Goal: Task Accomplishment & Management: Use online tool/utility

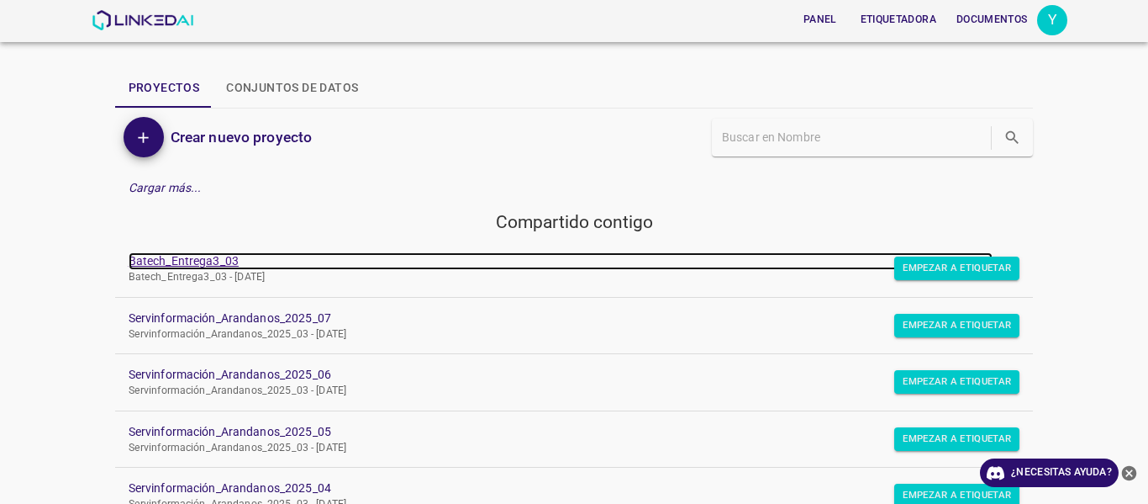
click at [230, 259] on font "Batech_Entrega3_03" at bounding box center [184, 260] width 110 height 13
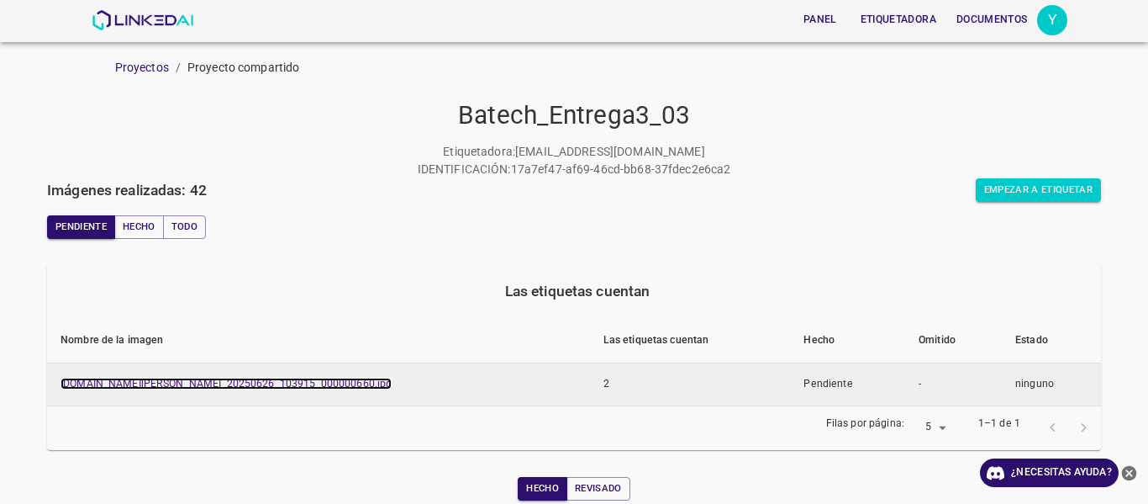
click at [299, 386] on font "doggis-leon.ddns.net_20250626_103915_000000660.jpg" at bounding box center [226, 383] width 331 height 12
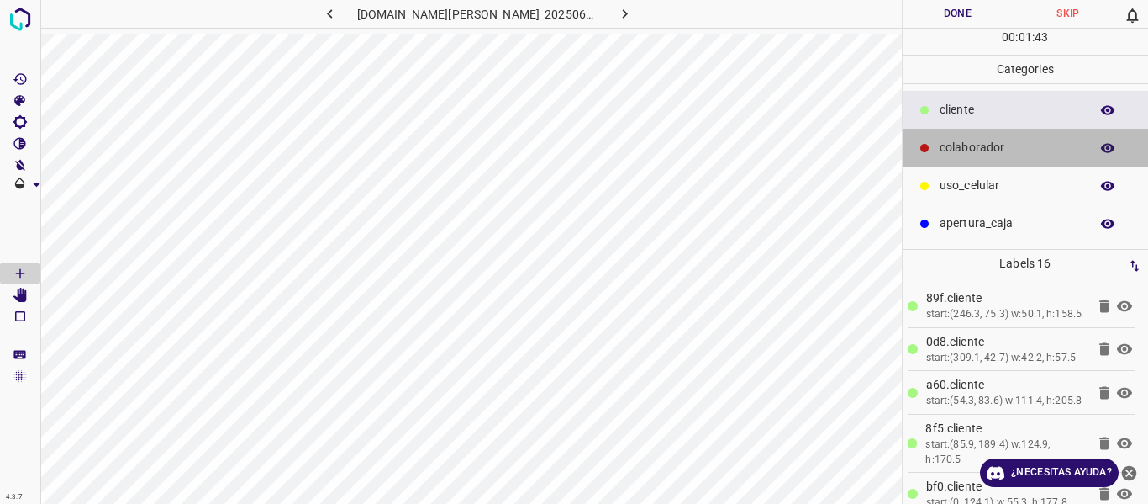
drag, startPoint x: 1000, startPoint y: 132, endPoint x: 994, endPoint y: 139, distance: 8.9
click at [994, 139] on div "colaborador" at bounding box center [1026, 148] width 246 height 38
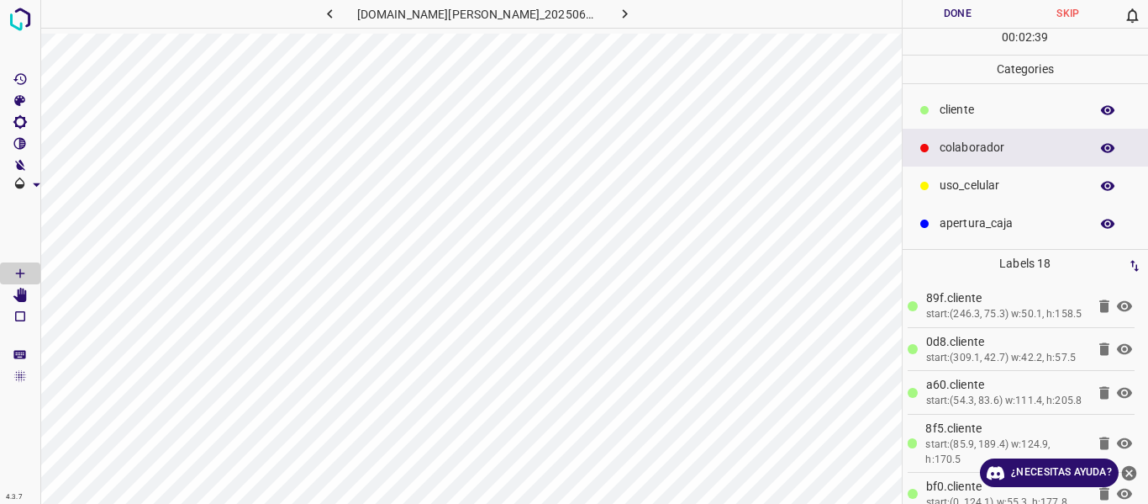
click at [957, 19] on button "Done" at bounding box center [958, 14] width 111 height 28
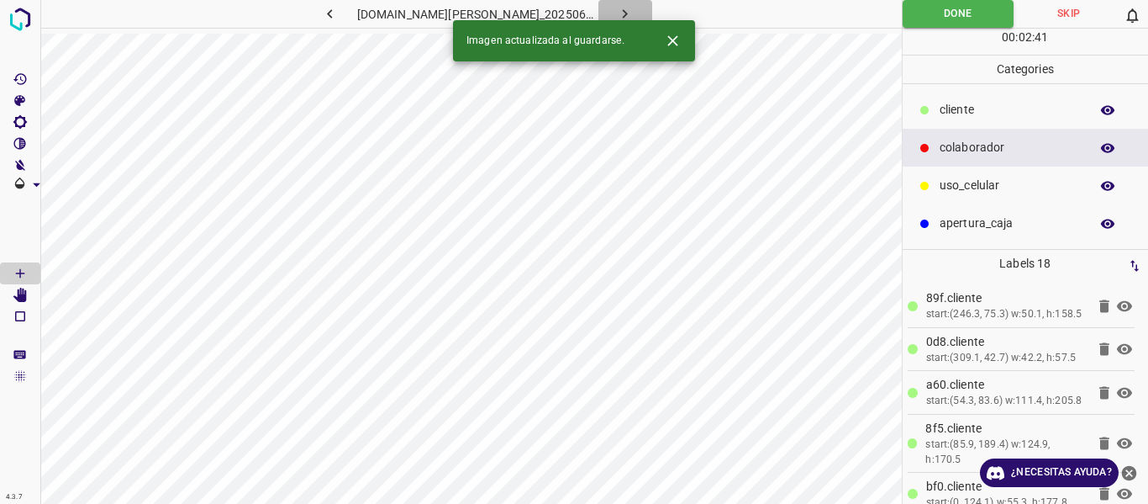
click at [617, 12] on button "button" at bounding box center [626, 14] width 54 height 28
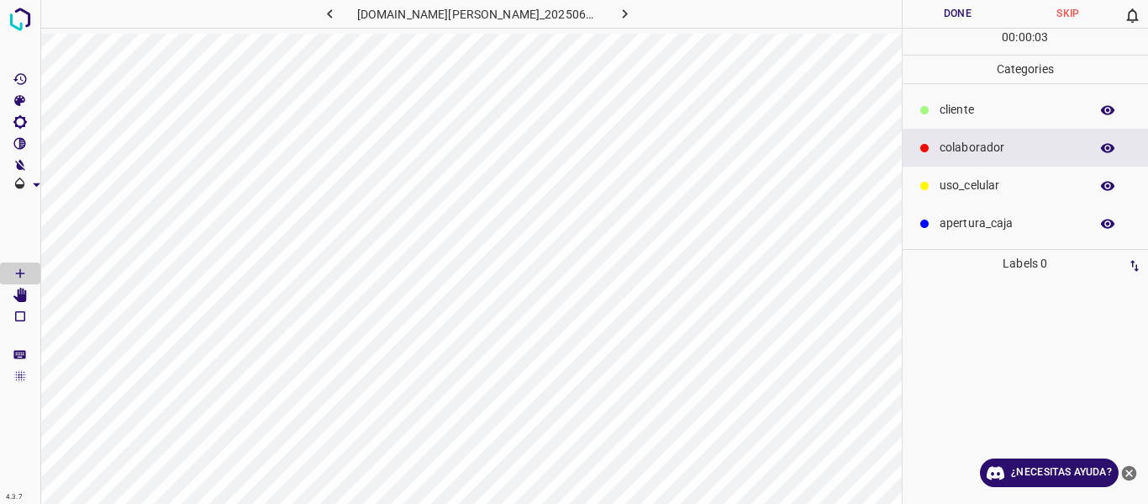
click at [973, 108] on p "cliente" at bounding box center [1010, 110] width 141 height 18
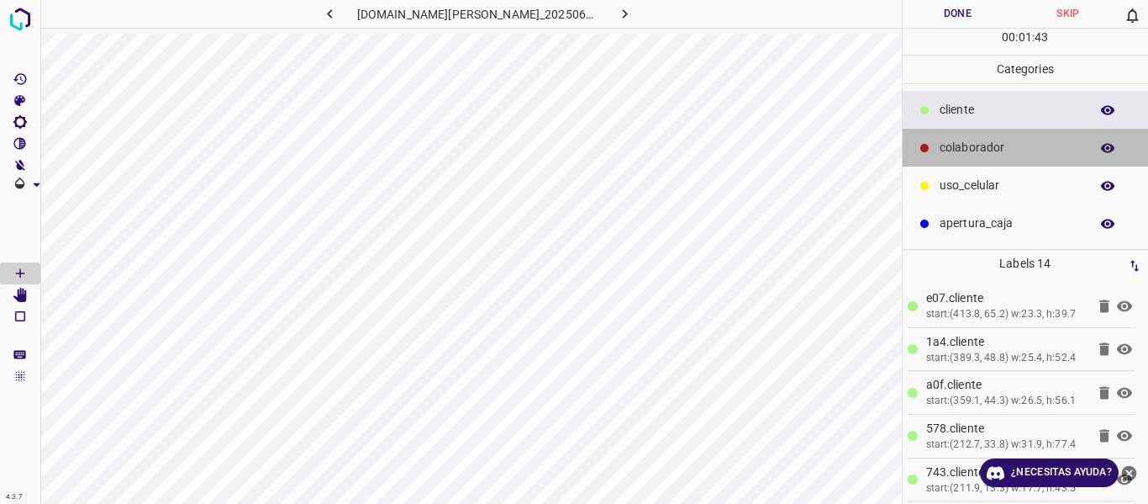
click at [917, 137] on div "colaborador" at bounding box center [1026, 148] width 246 height 38
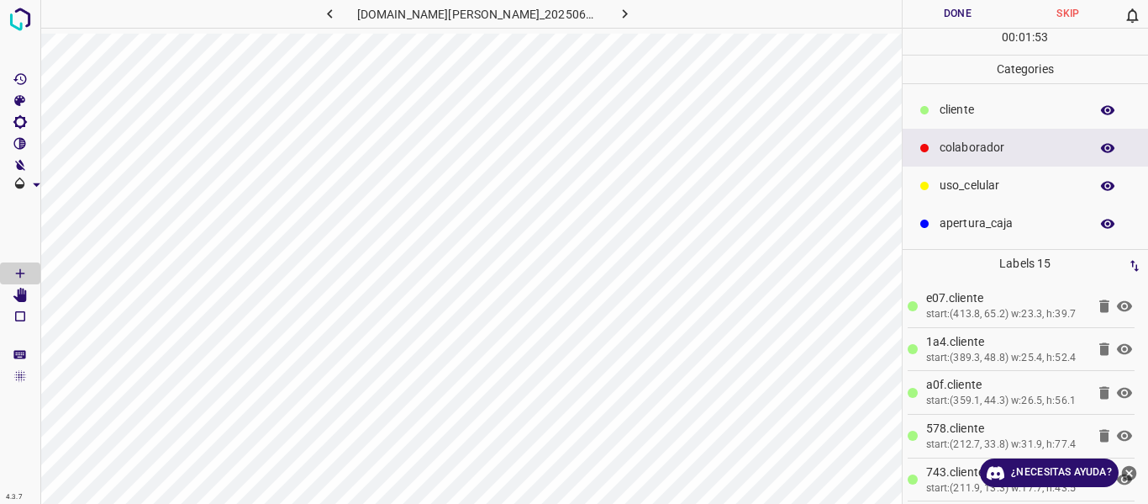
click at [931, 23] on button "Done" at bounding box center [958, 14] width 111 height 28
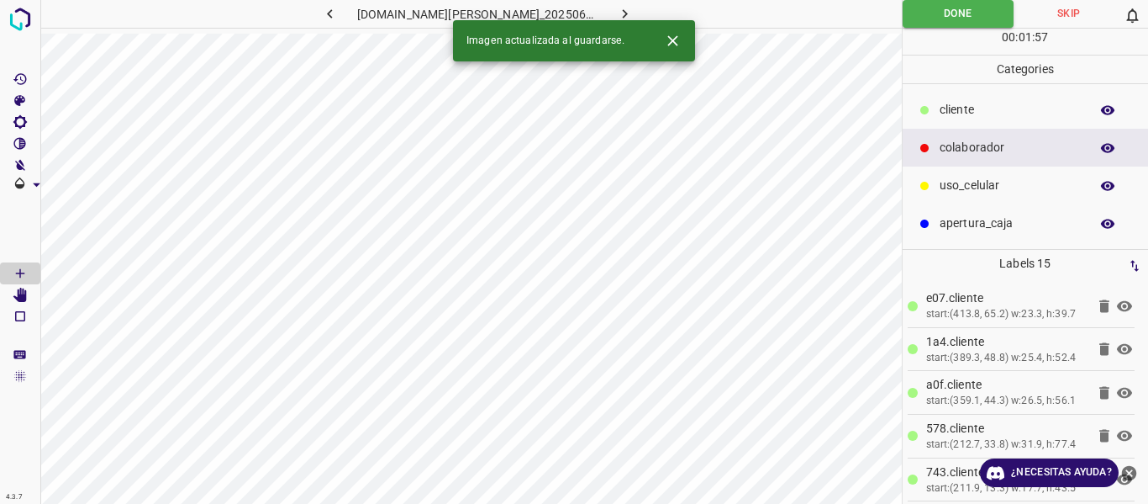
click at [617, 13] on button "button" at bounding box center [626, 14] width 54 height 28
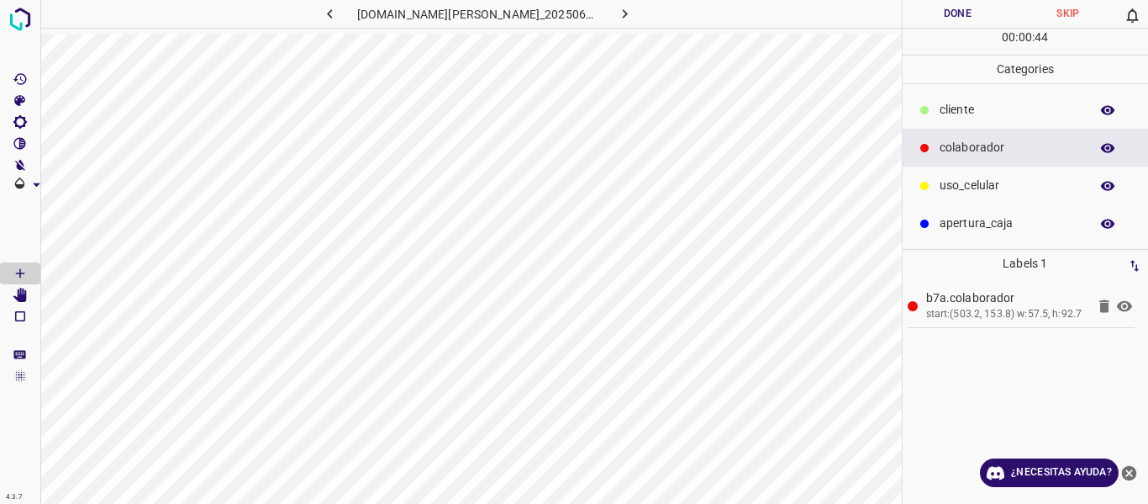
drag, startPoint x: 1045, startPoint y: 99, endPoint x: 922, endPoint y: 115, distance: 123.8
click at [1043, 99] on div "cliente" at bounding box center [1026, 110] width 246 height 38
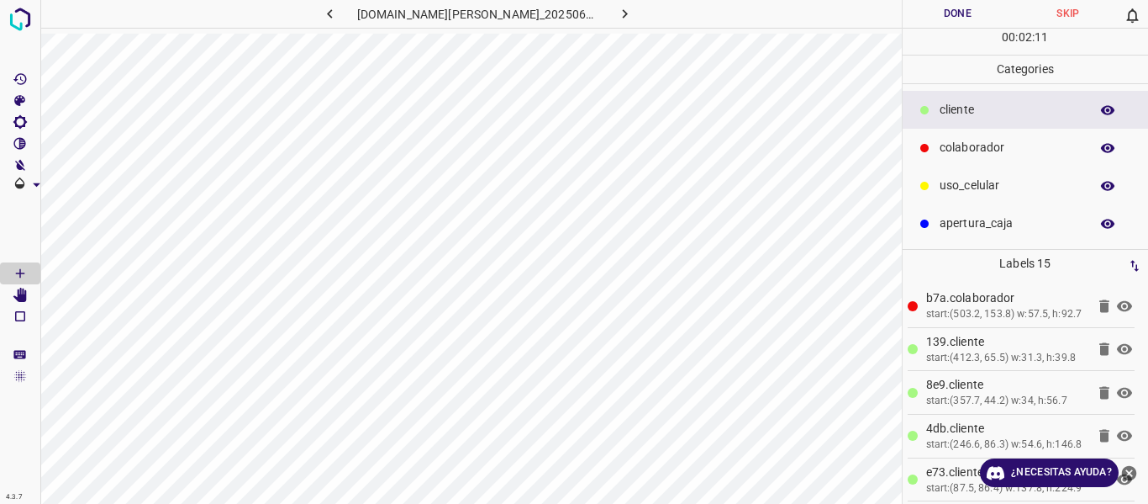
click at [952, 23] on button "Done" at bounding box center [958, 14] width 111 height 28
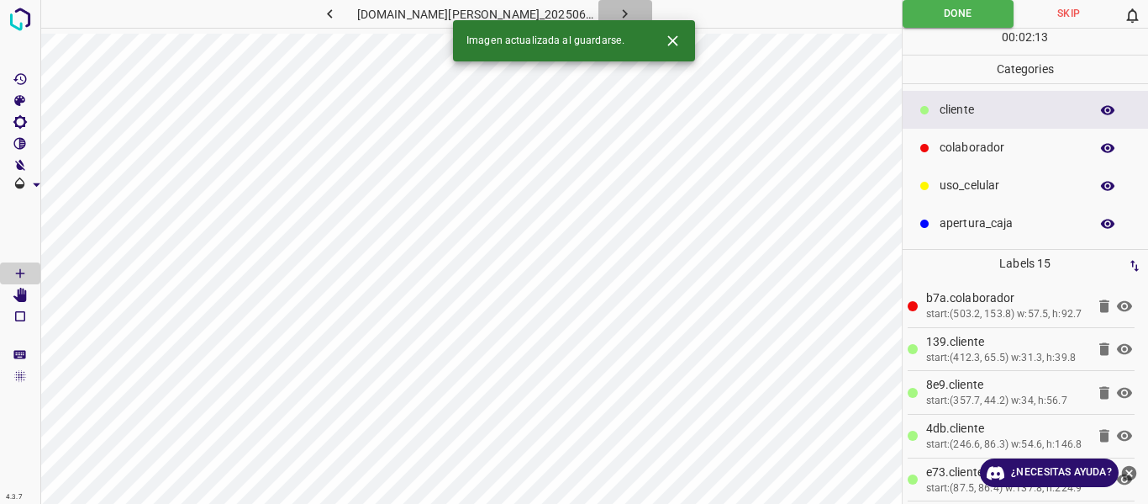
click at [616, 6] on icon "button" at bounding box center [625, 14] width 18 height 18
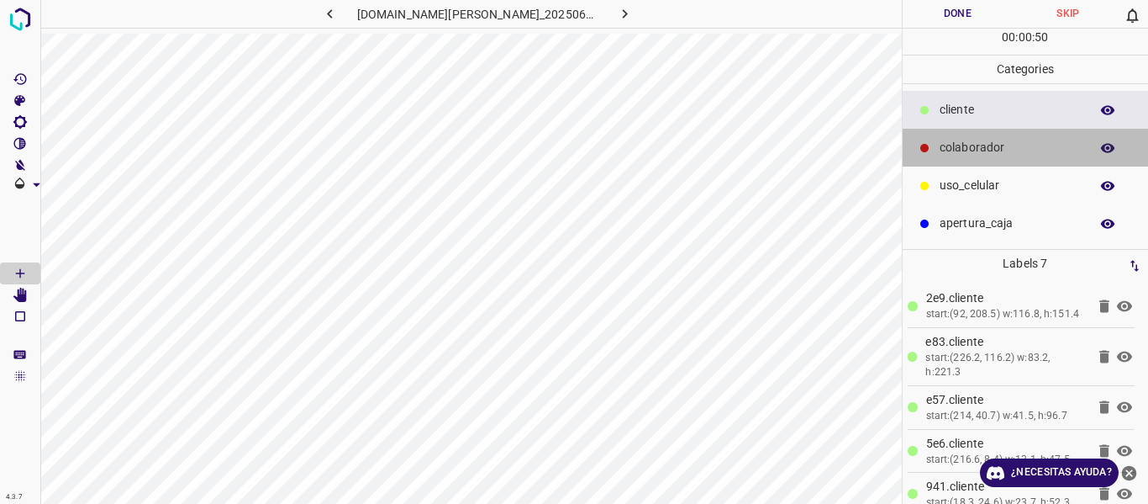
click at [951, 148] on p "colaborador" at bounding box center [1010, 148] width 141 height 18
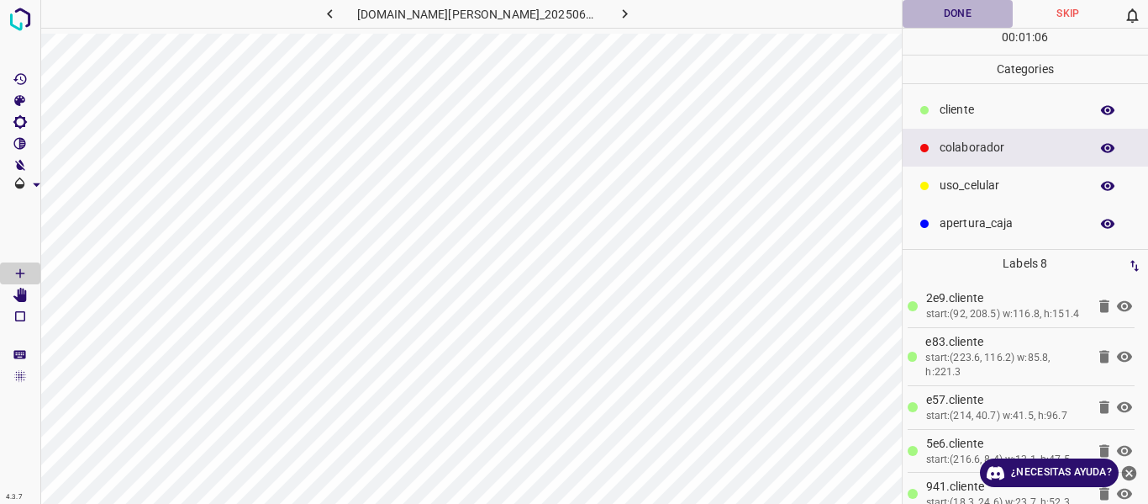
click at [926, 18] on button "Done" at bounding box center [958, 14] width 111 height 28
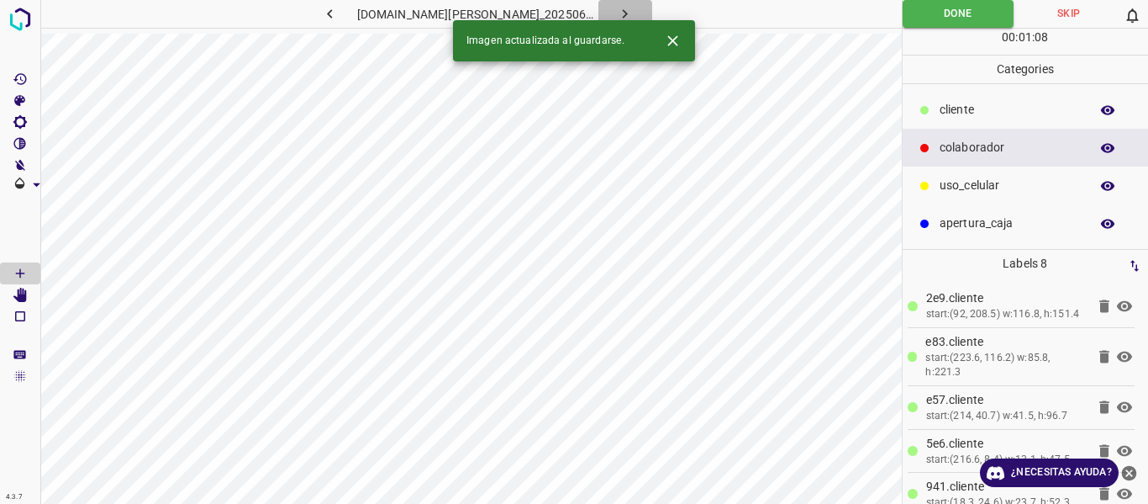
click at [616, 16] on icon "button" at bounding box center [625, 14] width 18 height 18
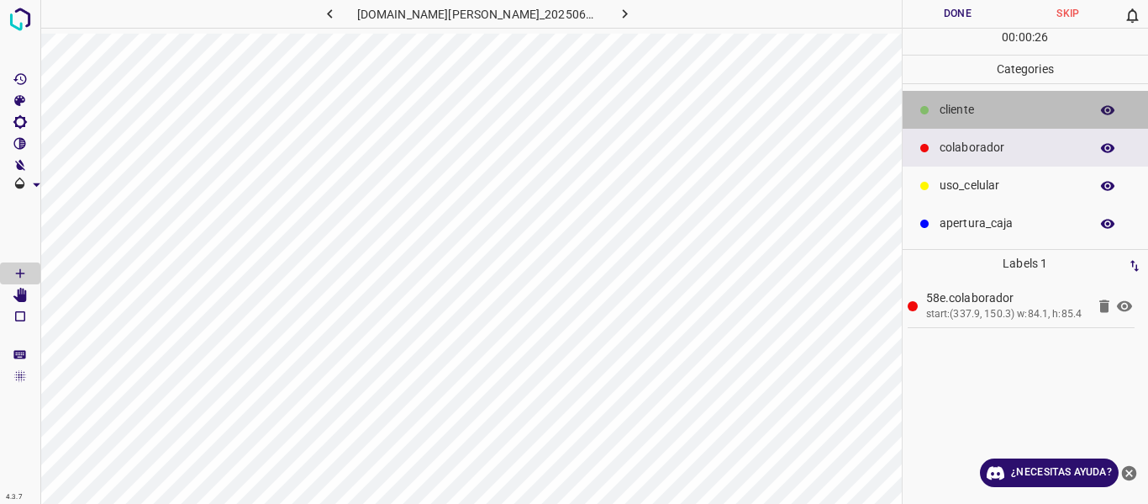
click at [948, 107] on p "cliente" at bounding box center [1010, 110] width 141 height 18
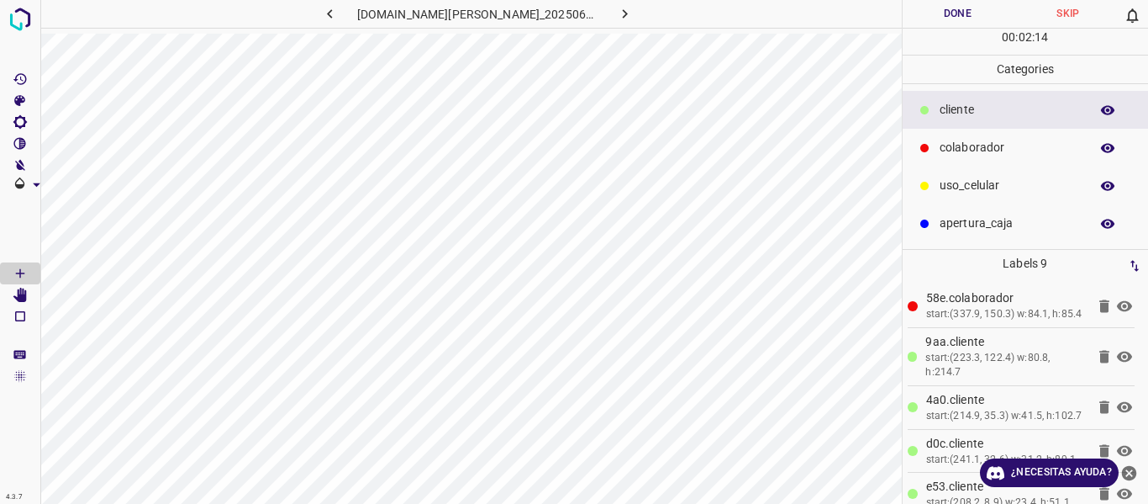
click at [952, 9] on button "Done" at bounding box center [958, 14] width 111 height 28
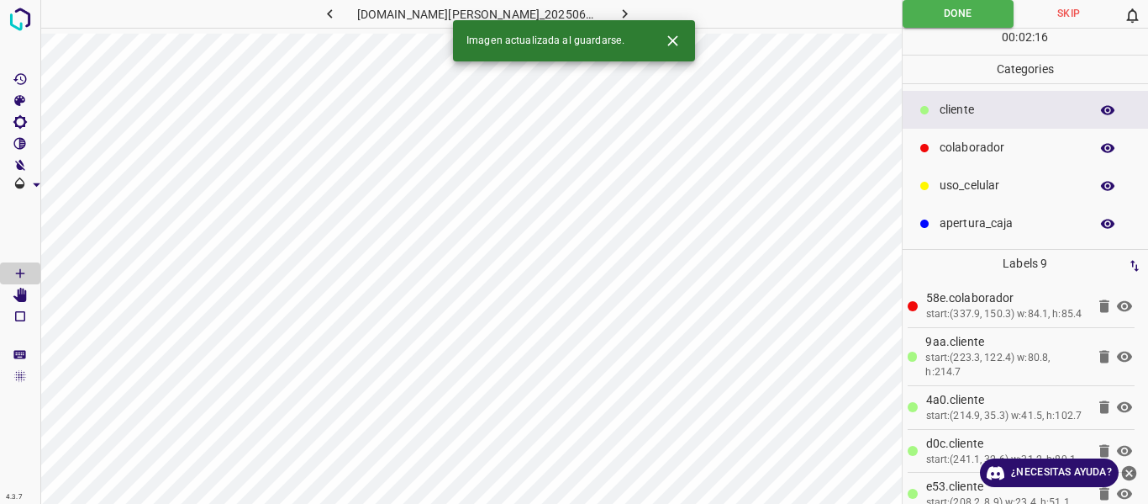
click at [616, 11] on icon "button" at bounding box center [625, 14] width 18 height 18
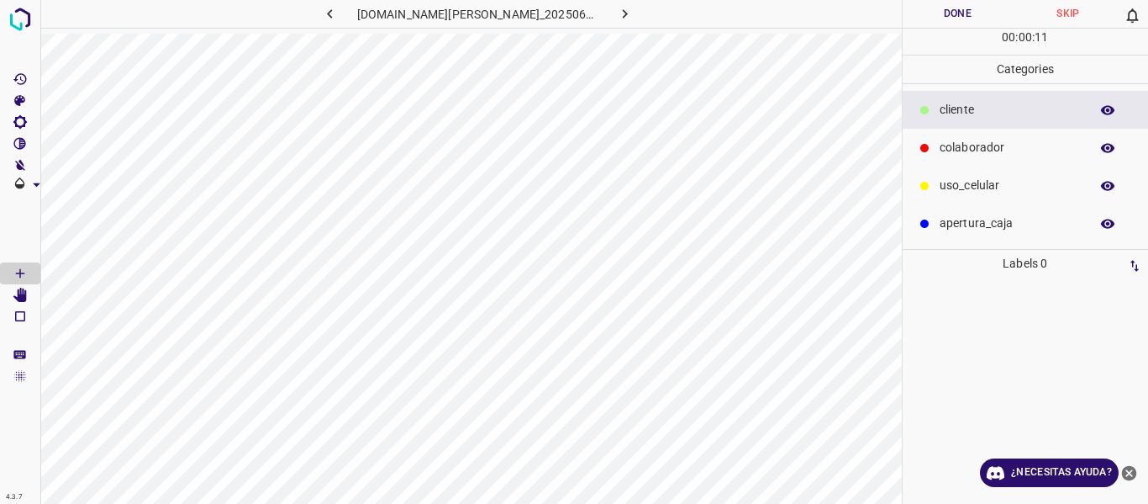
click at [1012, 147] on p "colaborador" at bounding box center [1010, 148] width 141 height 18
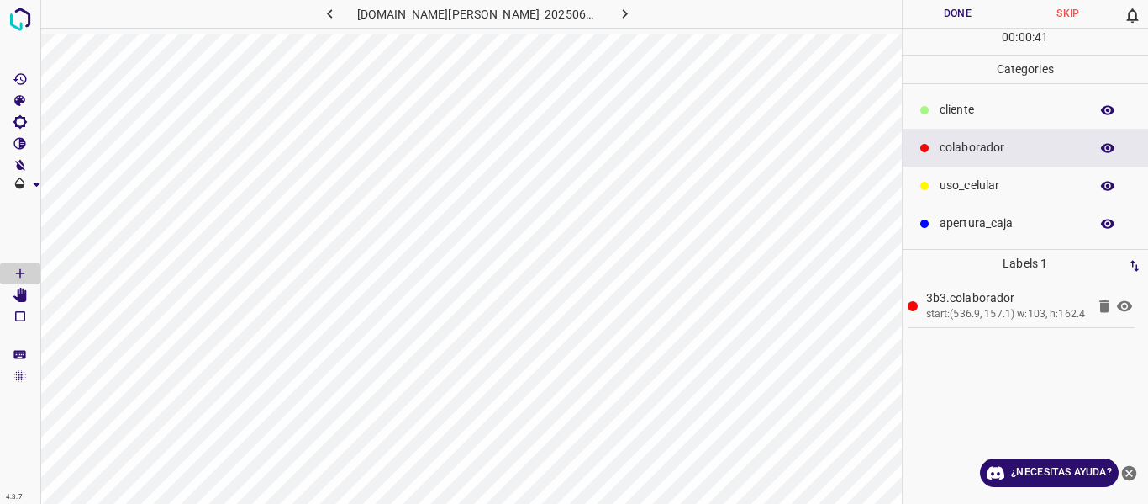
click at [926, 109] on icon at bounding box center [925, 110] width 8 height 8
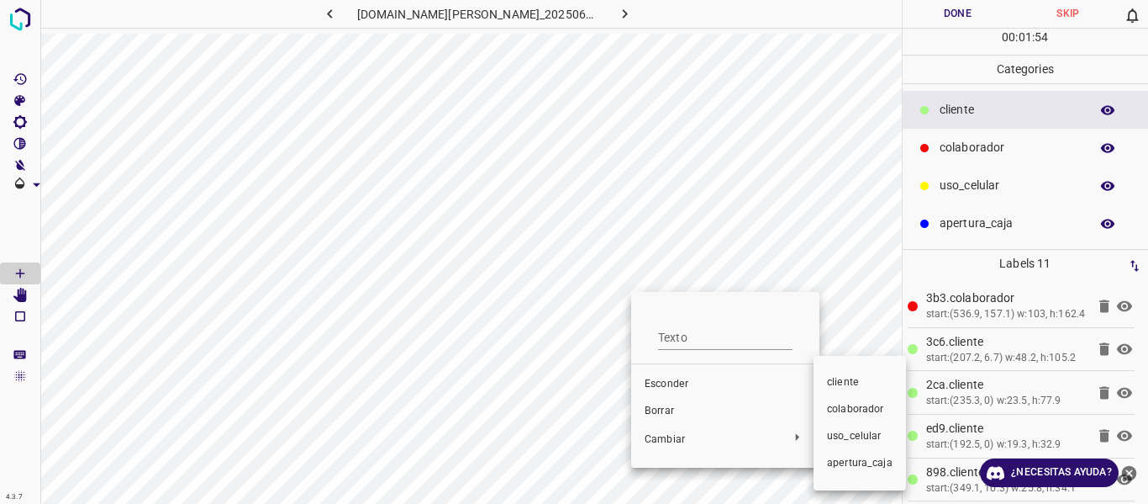
click at [660, 409] on div at bounding box center [574, 252] width 1148 height 504
click at [660, 409] on font "Borrar" at bounding box center [659, 410] width 29 height 12
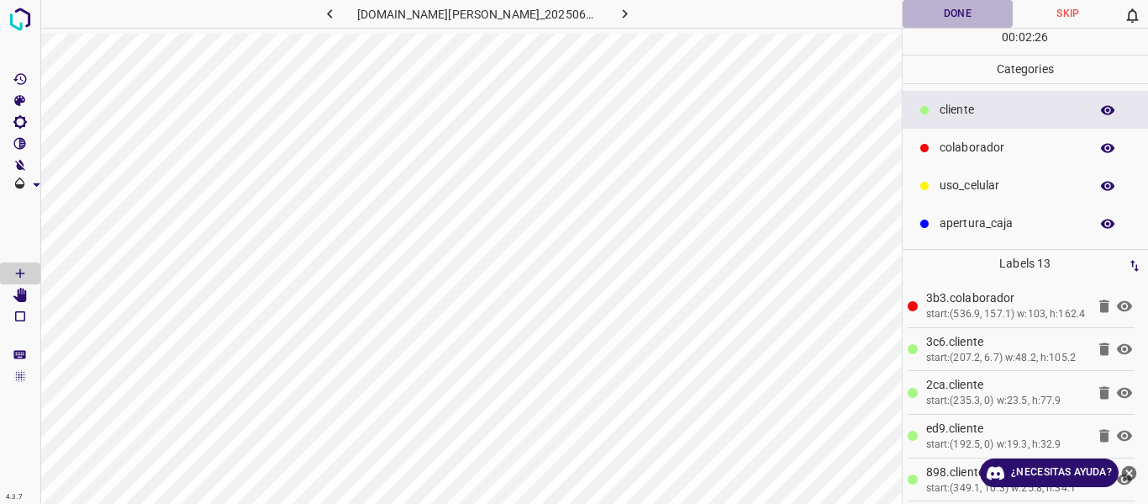
click at [976, 13] on button "Done" at bounding box center [958, 14] width 111 height 28
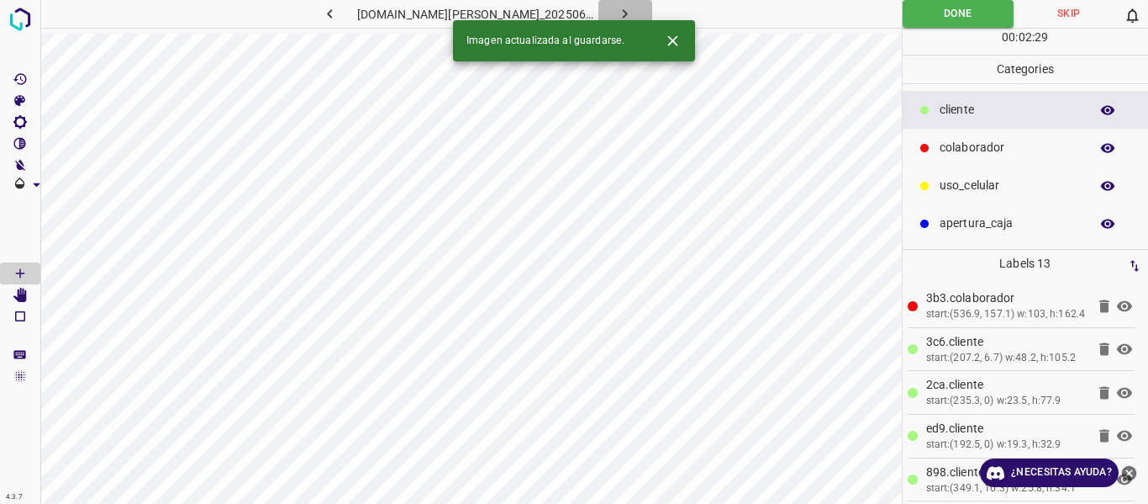
click at [619, 9] on button "button" at bounding box center [626, 14] width 54 height 28
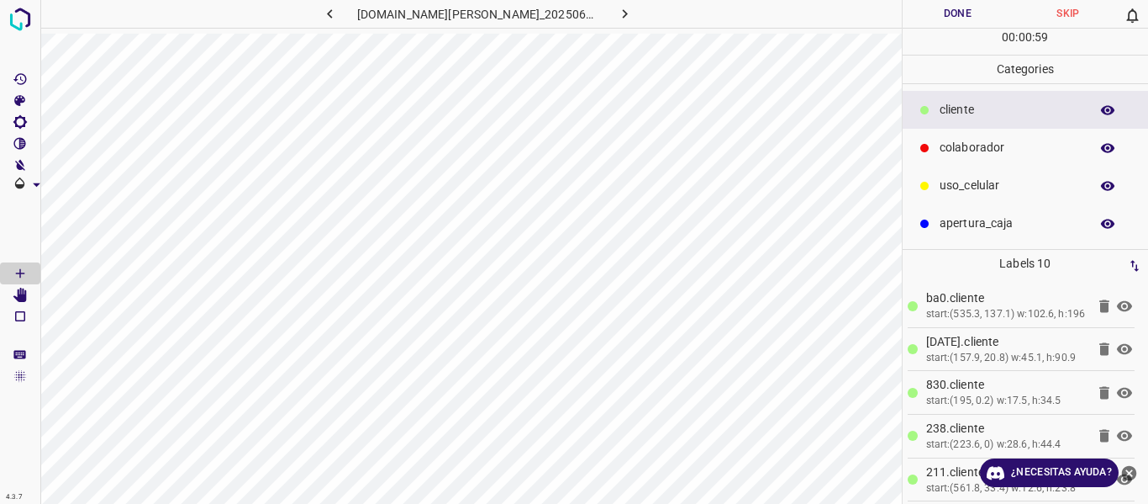
click at [1021, 182] on p "uso_celular" at bounding box center [1010, 186] width 141 height 18
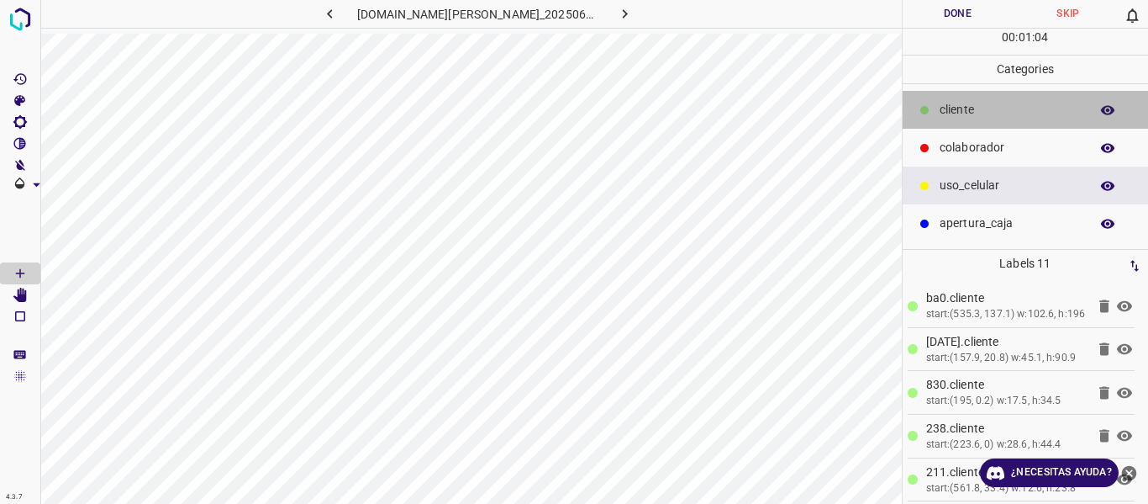
click at [953, 113] on p "cliente" at bounding box center [1010, 110] width 141 height 18
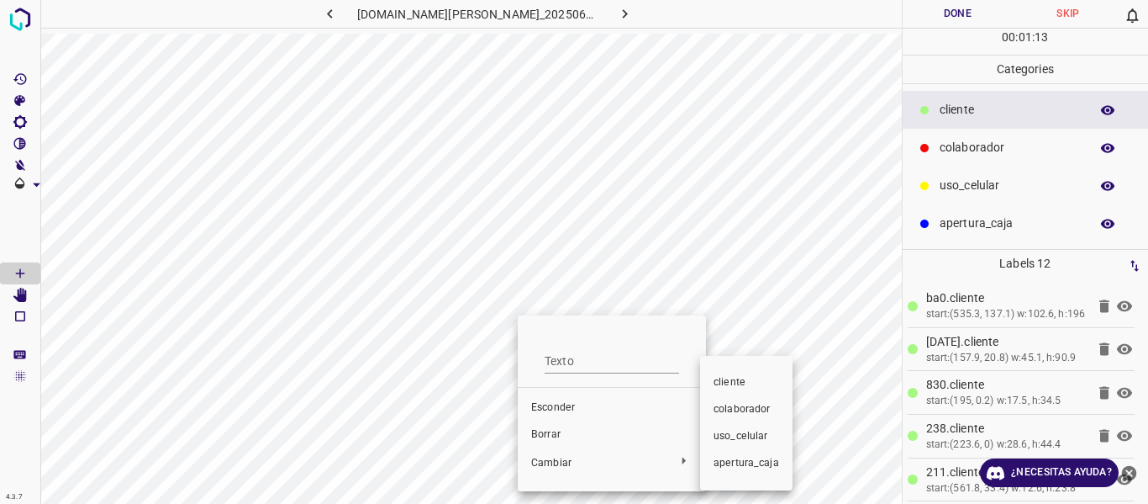
click at [750, 398] on li "colaborador" at bounding box center [746, 409] width 92 height 27
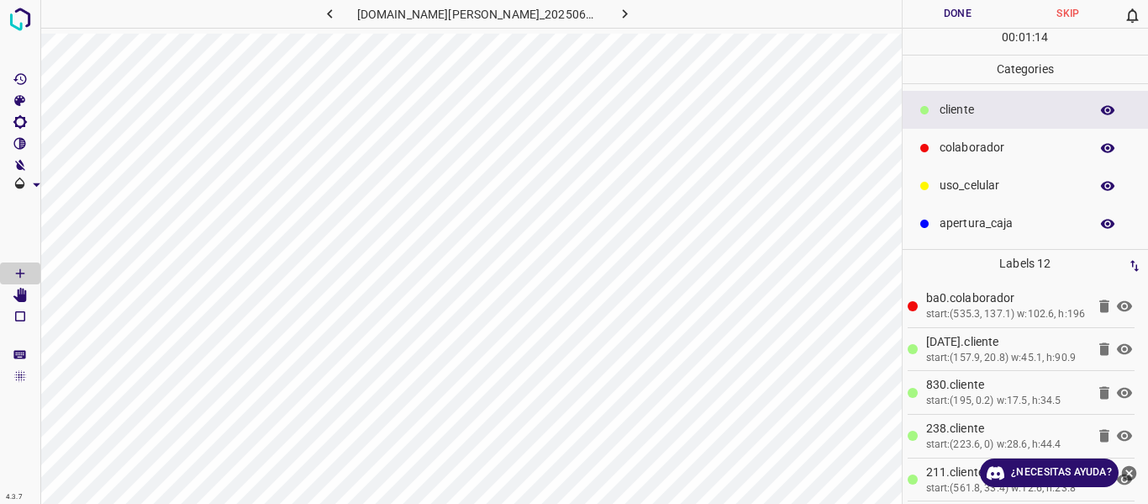
click at [949, 8] on button "Done" at bounding box center [958, 14] width 111 height 28
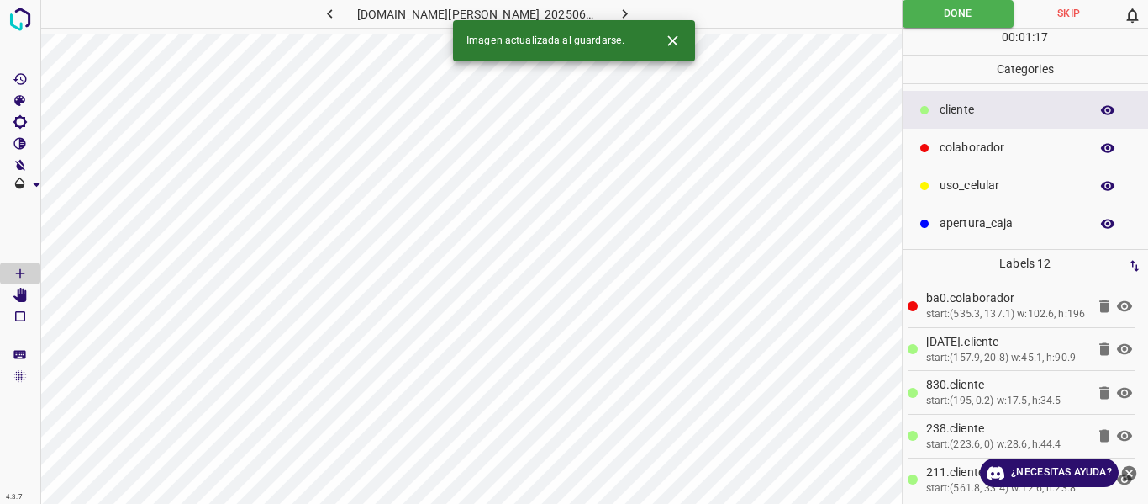
click at [616, 12] on icon "button" at bounding box center [625, 14] width 18 height 18
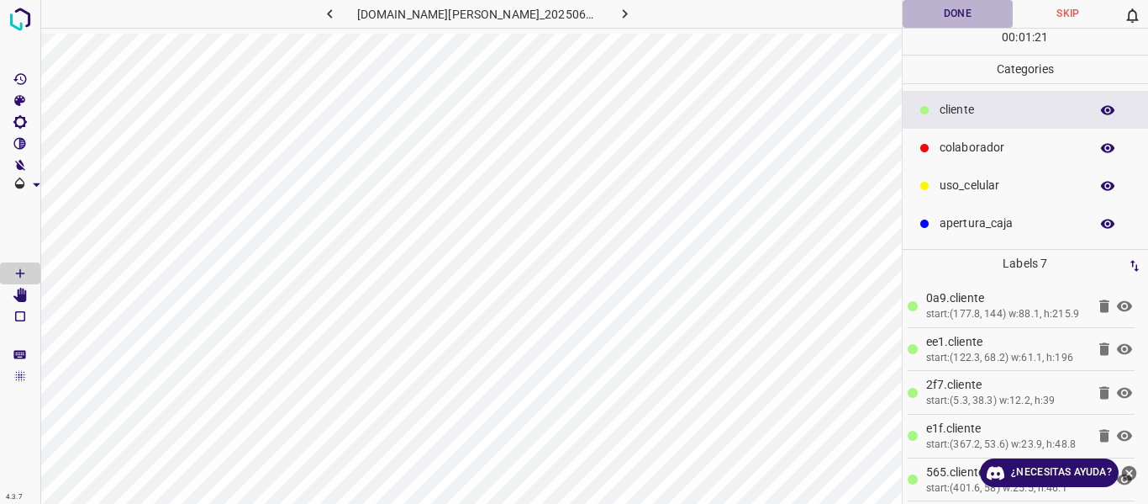
click at [976, 10] on button "Done" at bounding box center [958, 14] width 111 height 28
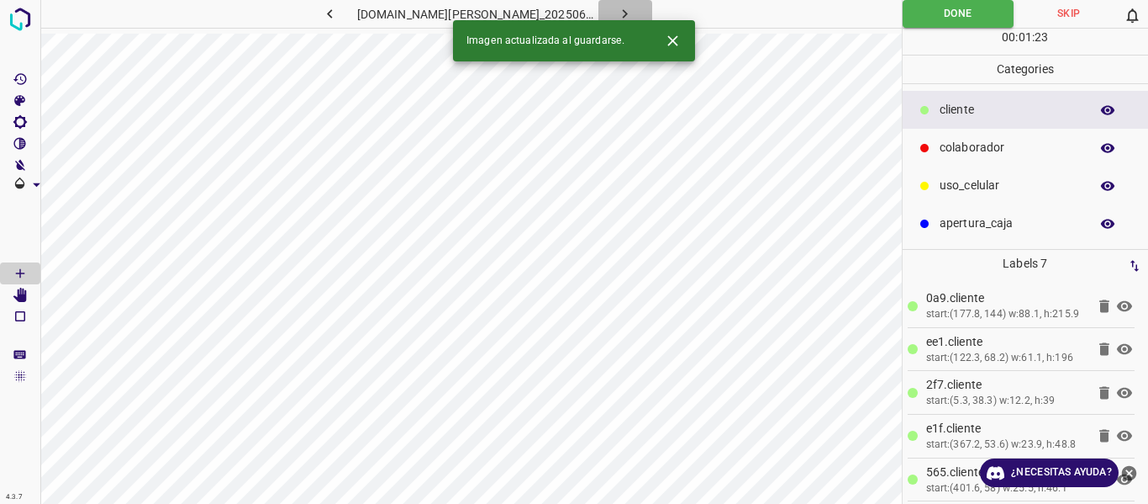
click at [616, 11] on icon "button" at bounding box center [625, 14] width 18 height 18
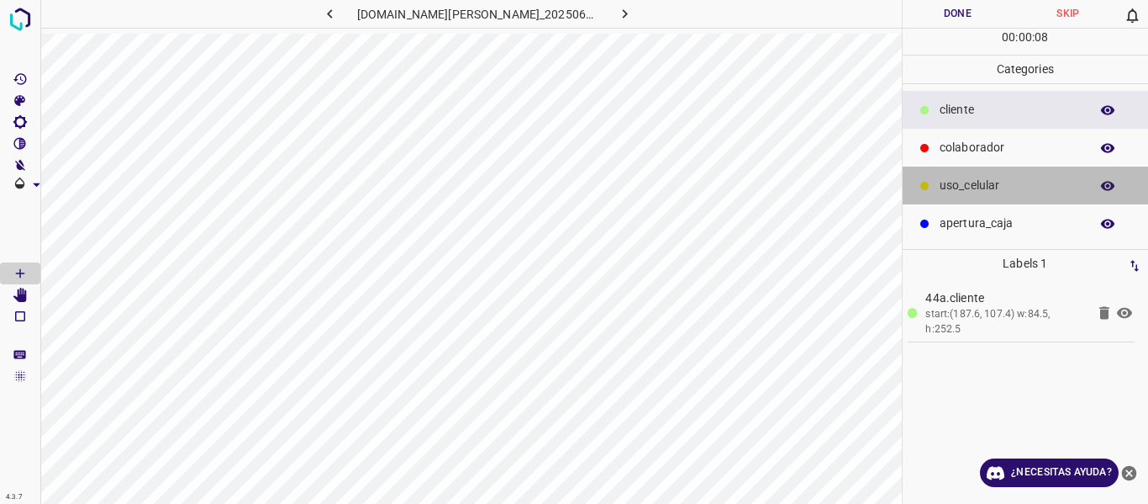
click at [952, 193] on p "uso_celular" at bounding box center [1010, 186] width 141 height 18
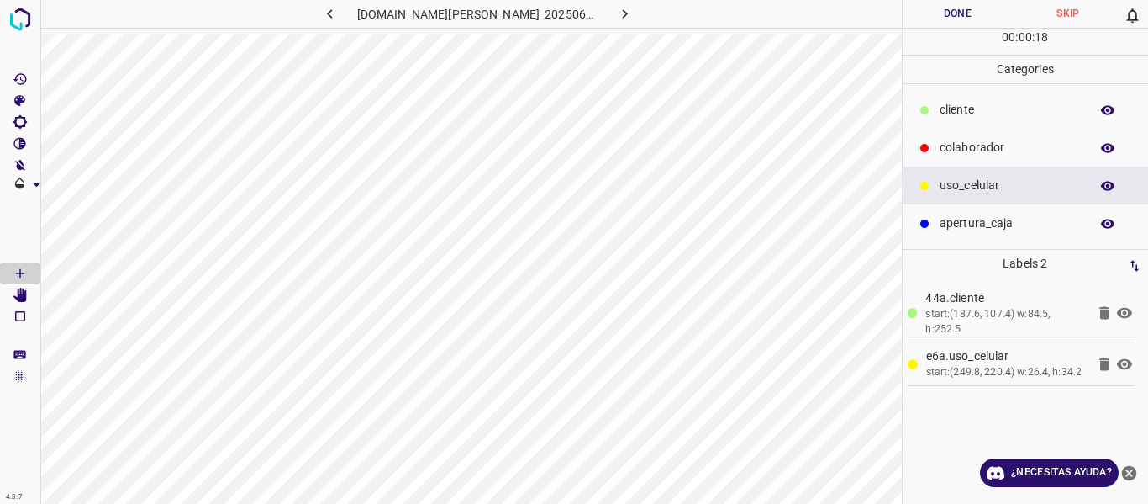
click at [956, 137] on div "colaborador" at bounding box center [1026, 148] width 246 height 38
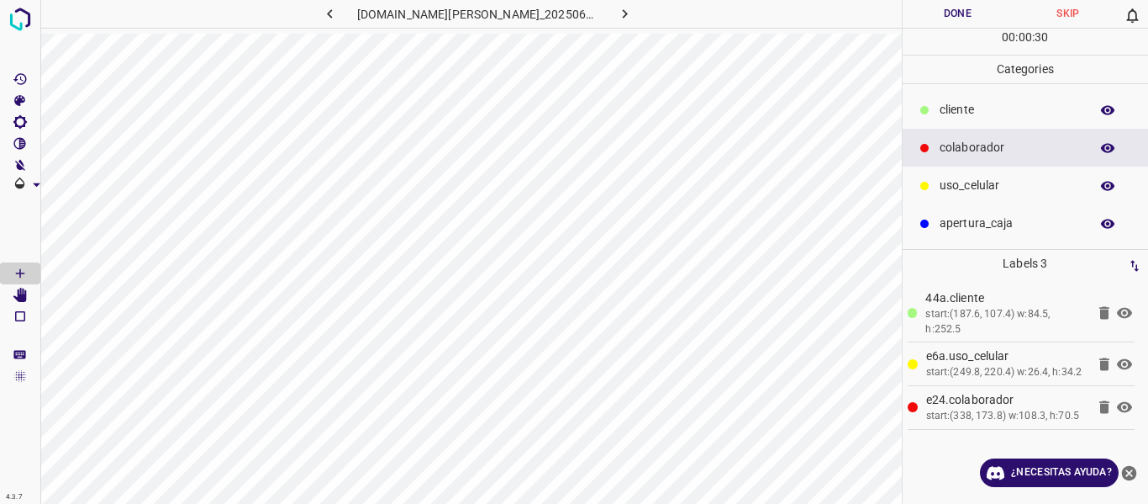
click at [1021, 108] on p "cliente" at bounding box center [1010, 110] width 141 height 18
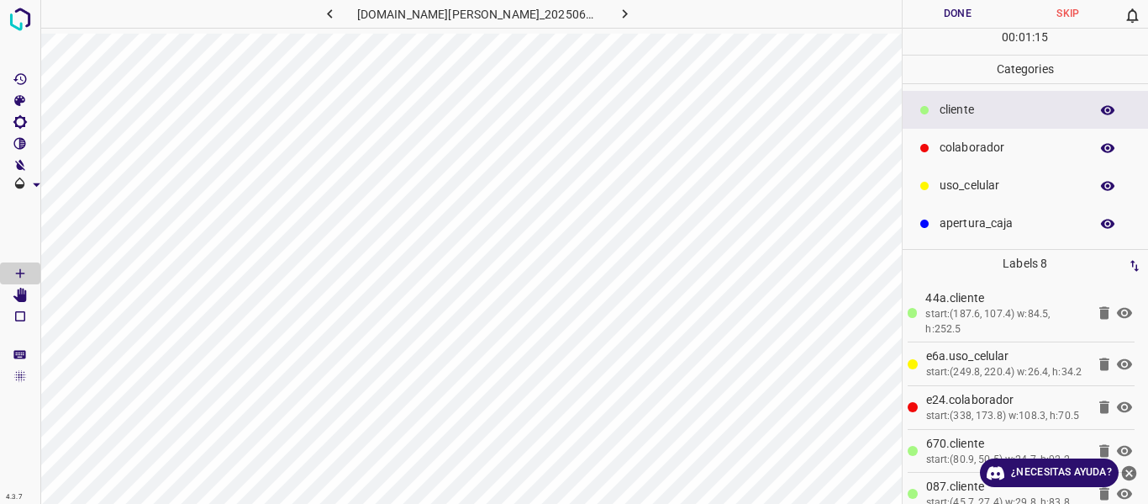
click at [958, 9] on button "Done" at bounding box center [958, 14] width 111 height 28
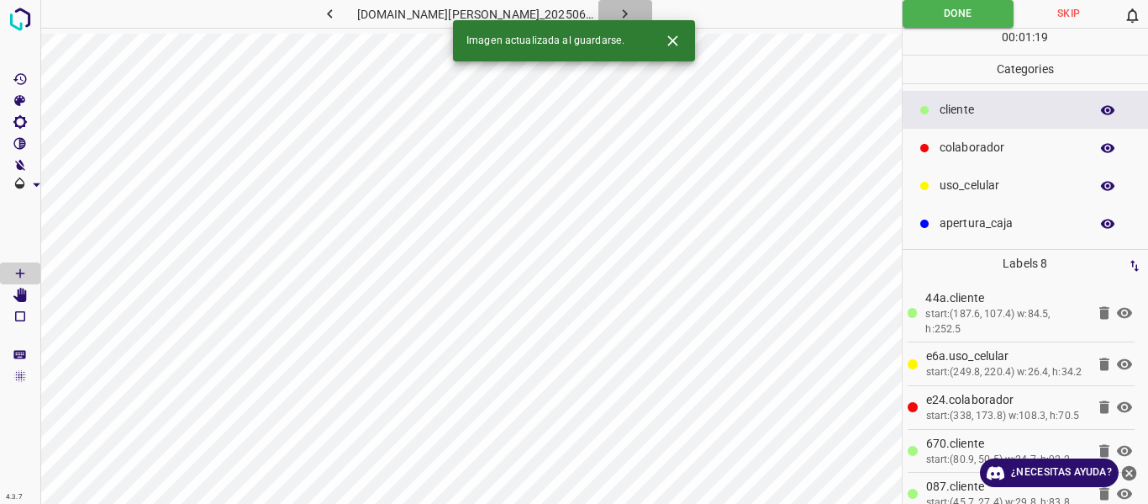
click at [599, 22] on div "4.3.7 doggis-leon.ddns.net_20250626_110712_000003390.jpg Done Skip 0 00 : 01 : …" at bounding box center [574, 252] width 1148 height 504
click at [616, 10] on icon "button" at bounding box center [625, 14] width 18 height 18
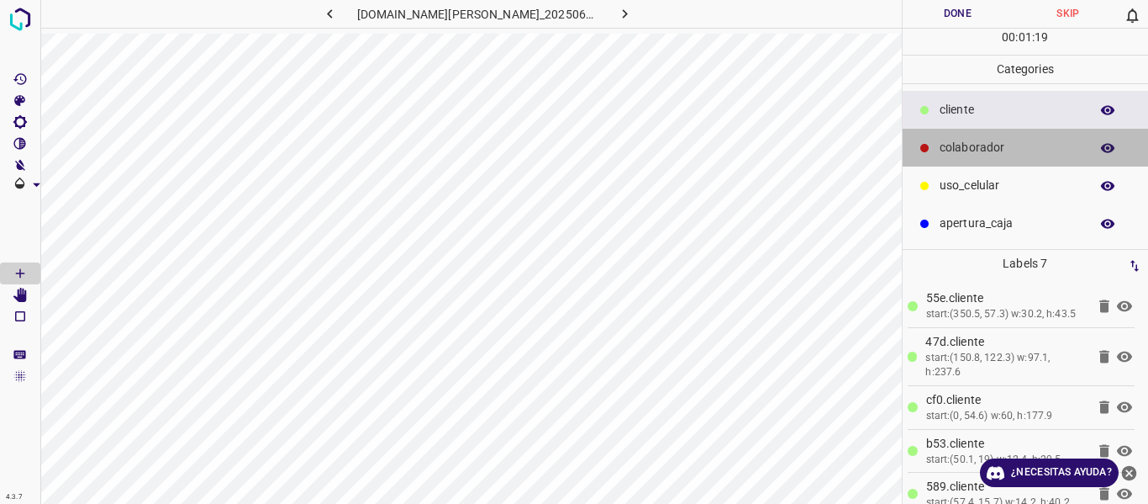
click at [947, 139] on p "colaborador" at bounding box center [1010, 148] width 141 height 18
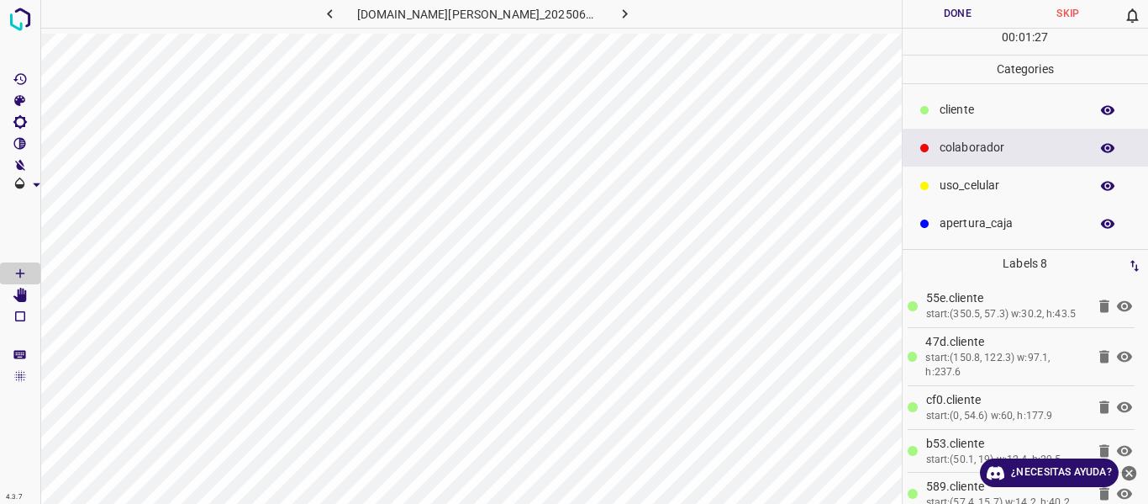
click at [955, 18] on button "Done" at bounding box center [958, 14] width 111 height 28
click at [621, 13] on button "button" at bounding box center [626, 14] width 54 height 28
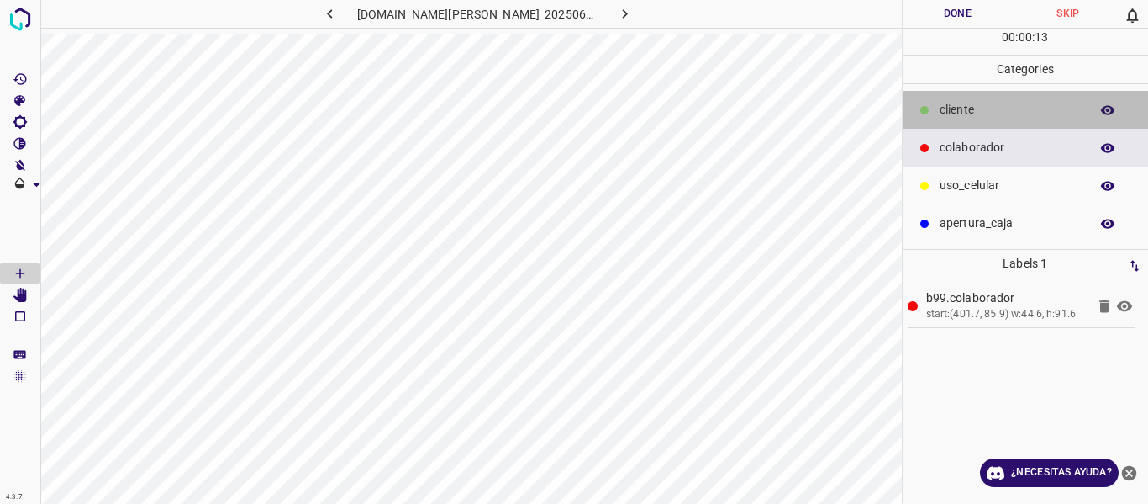
click at [954, 100] on div "cliente" at bounding box center [1026, 110] width 246 height 38
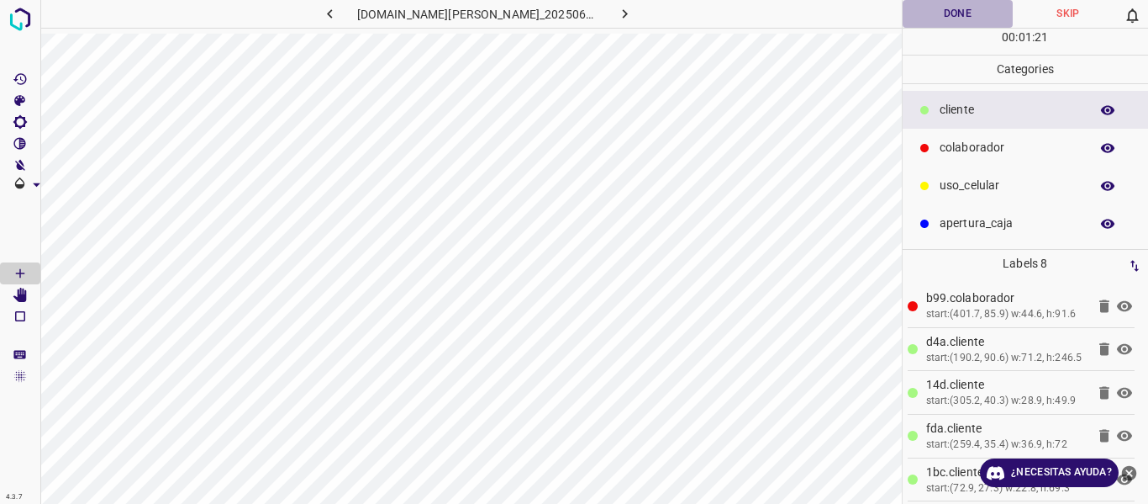
click at [965, 8] on button "Done" at bounding box center [958, 14] width 111 height 28
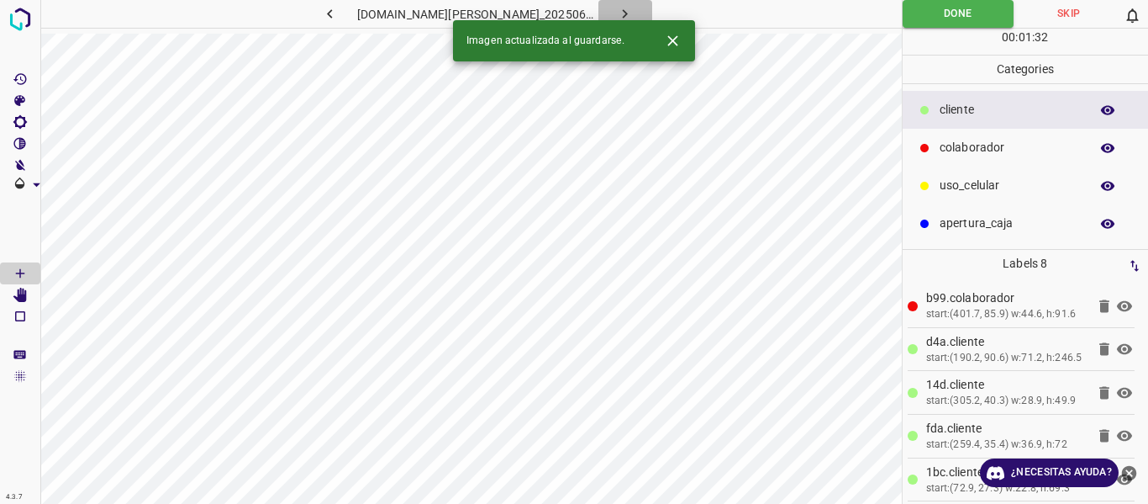
click at [625, 6] on button "button" at bounding box center [626, 14] width 54 height 28
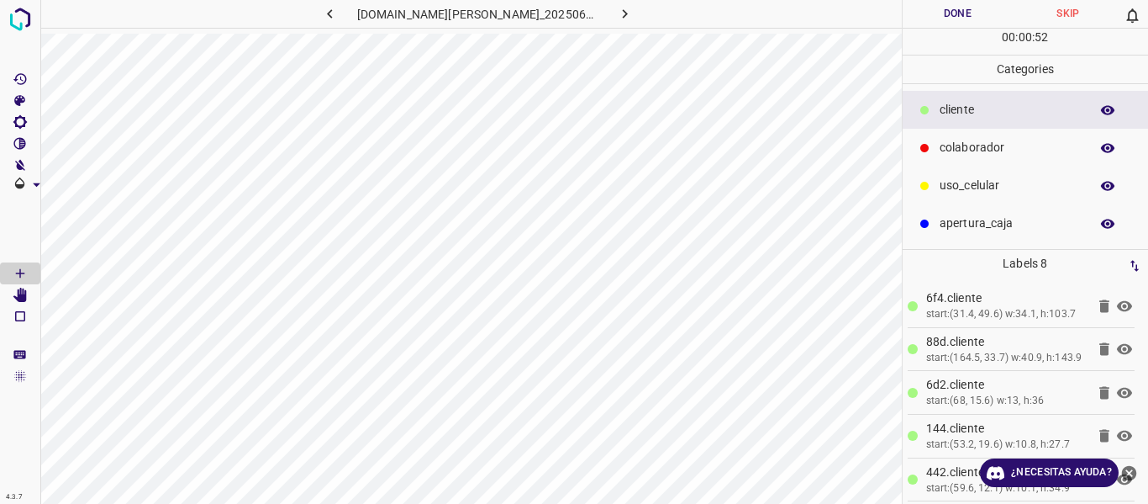
click at [959, 9] on button "Done" at bounding box center [958, 14] width 111 height 28
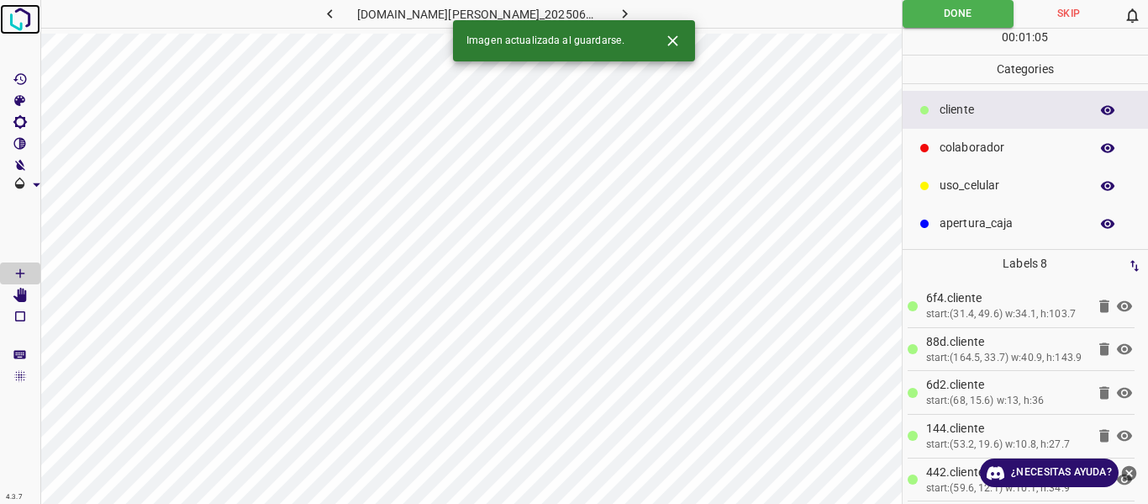
click at [32, 12] on img at bounding box center [20, 19] width 30 height 30
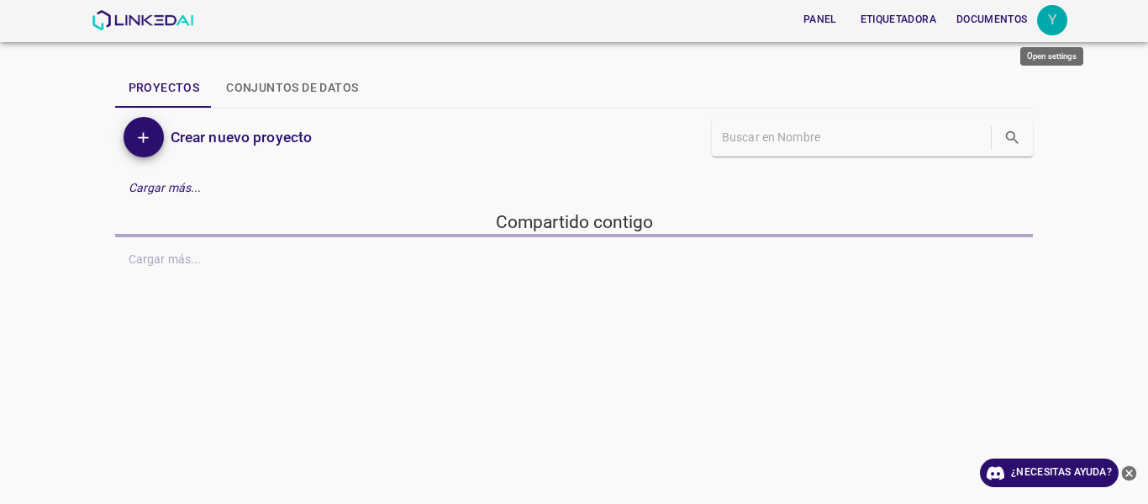
click at [1045, 19] on div "Y" at bounding box center [1052, 20] width 30 height 30
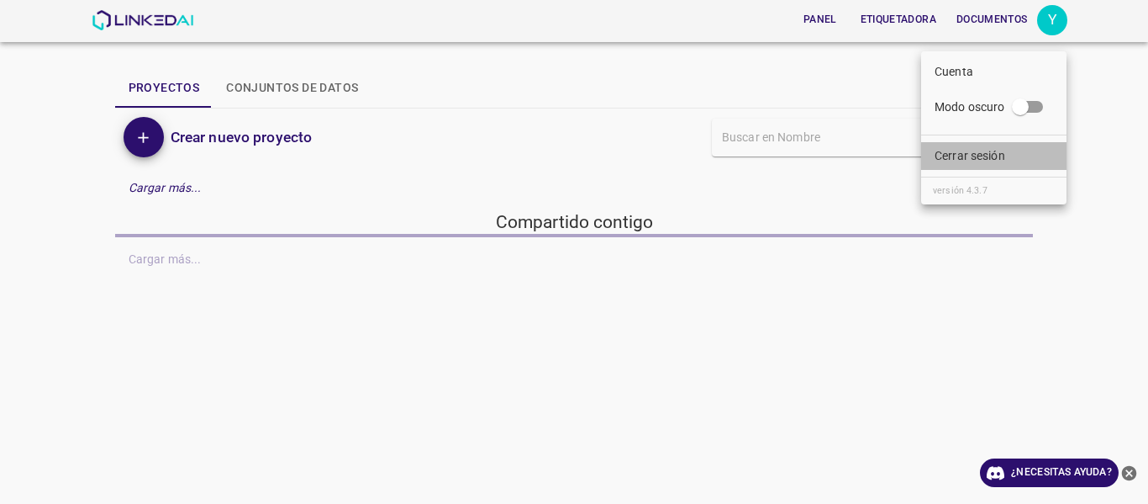
click at [1005, 161] on font "Cerrar sesión" at bounding box center [970, 155] width 71 height 13
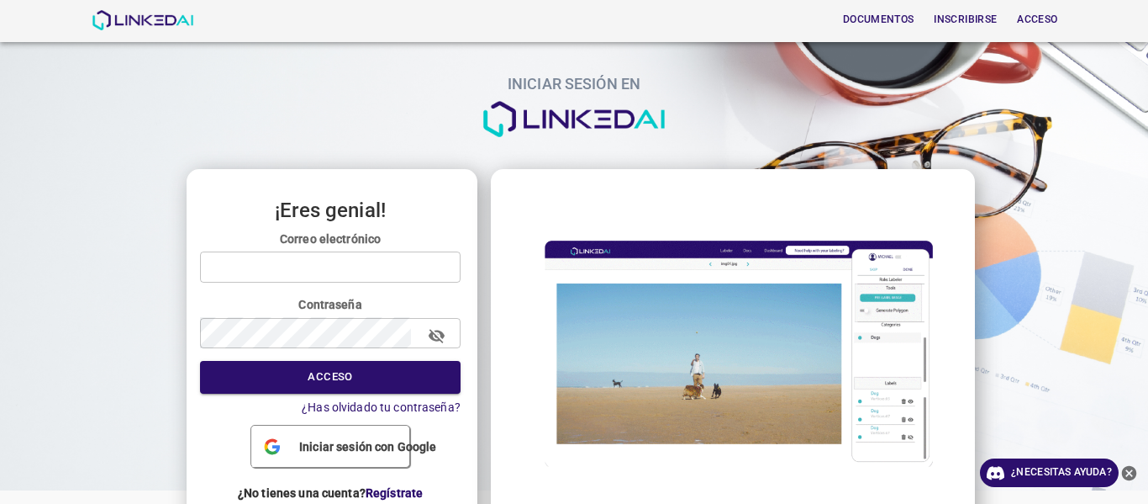
type input "yeisyjaimes2019@gmail.com"
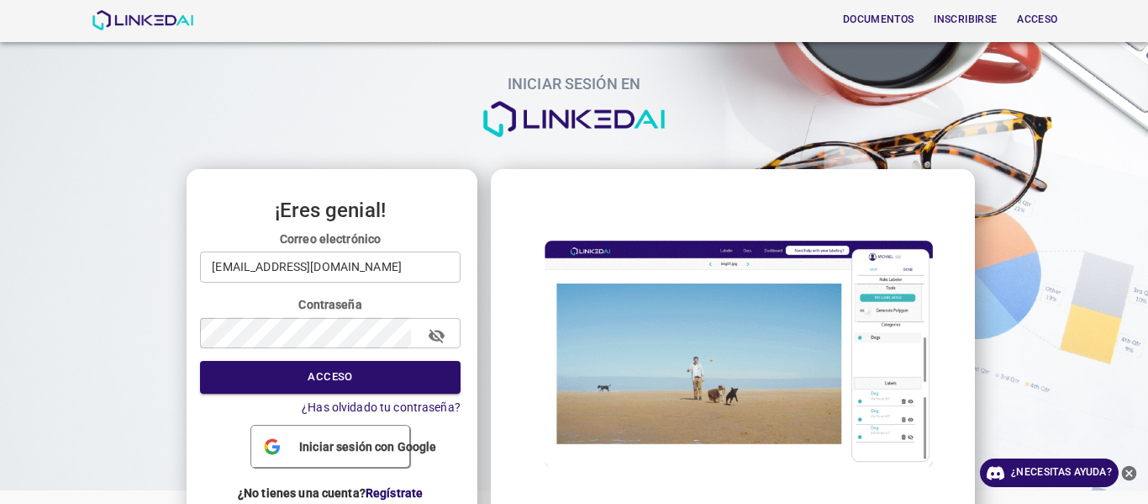
click at [422, 375] on button "Acceso" at bounding box center [330, 377] width 261 height 33
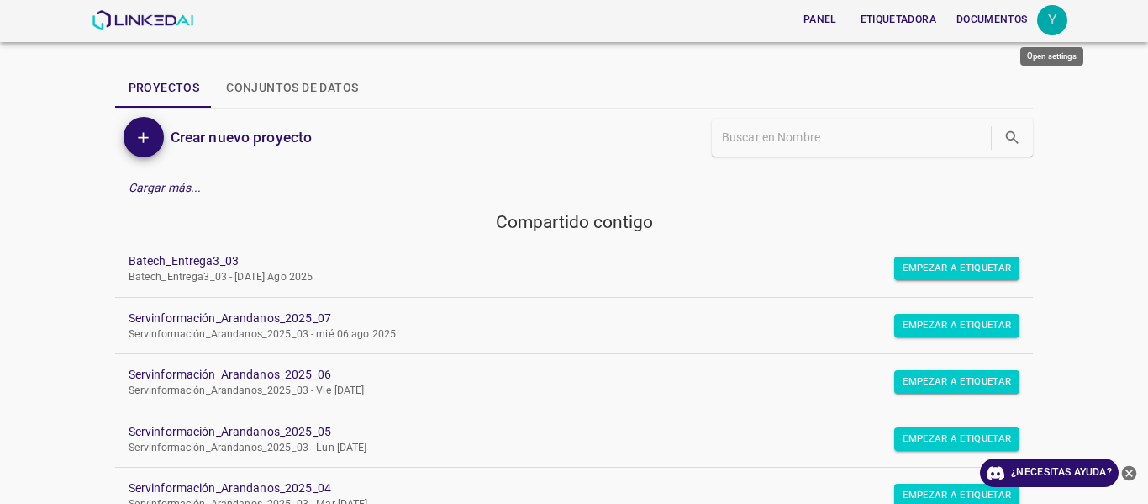
click at [1063, 15] on div "Y" at bounding box center [1052, 20] width 30 height 30
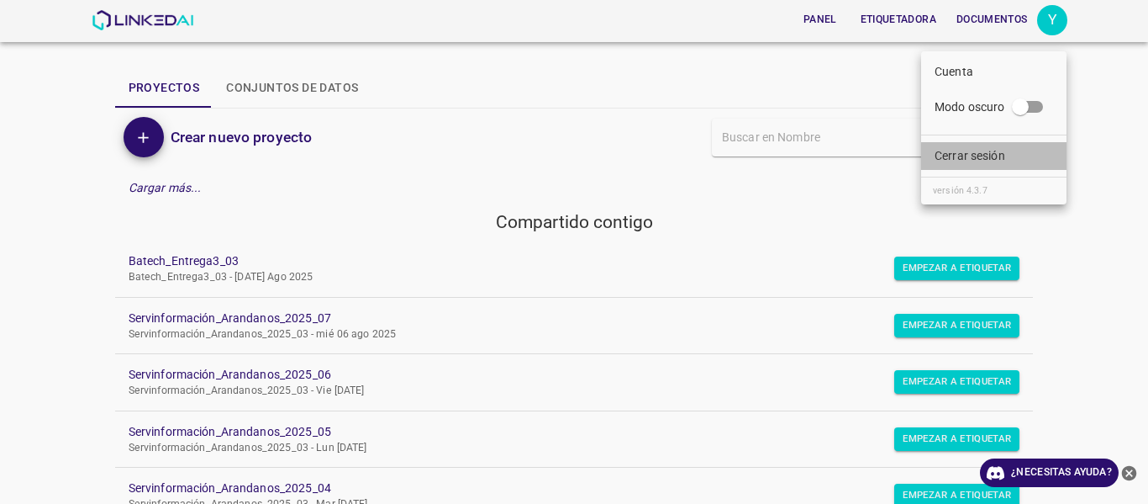
click at [990, 157] on font "Cerrar sesión" at bounding box center [970, 155] width 71 height 13
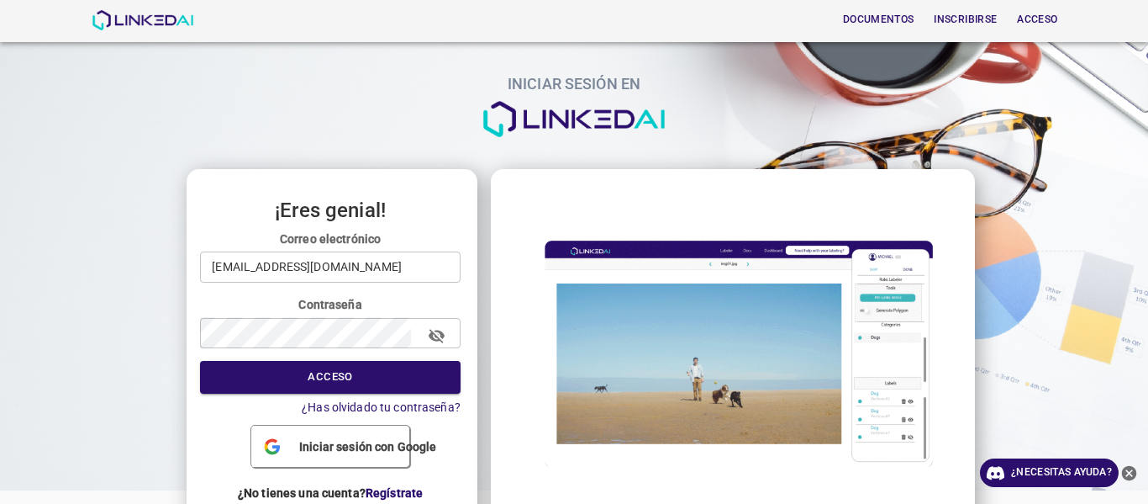
click at [416, 257] on input "yeisyjaimes2019@gmail.com" at bounding box center [330, 266] width 261 height 31
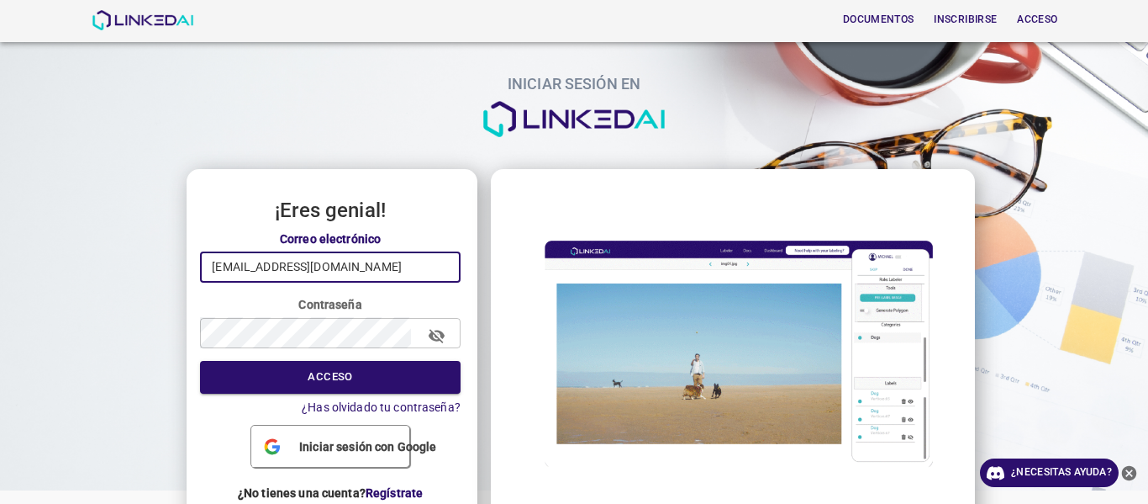
type input "dayanacarva2019@gmail.com"
click at [396, 372] on button "Acceso" at bounding box center [330, 377] width 261 height 33
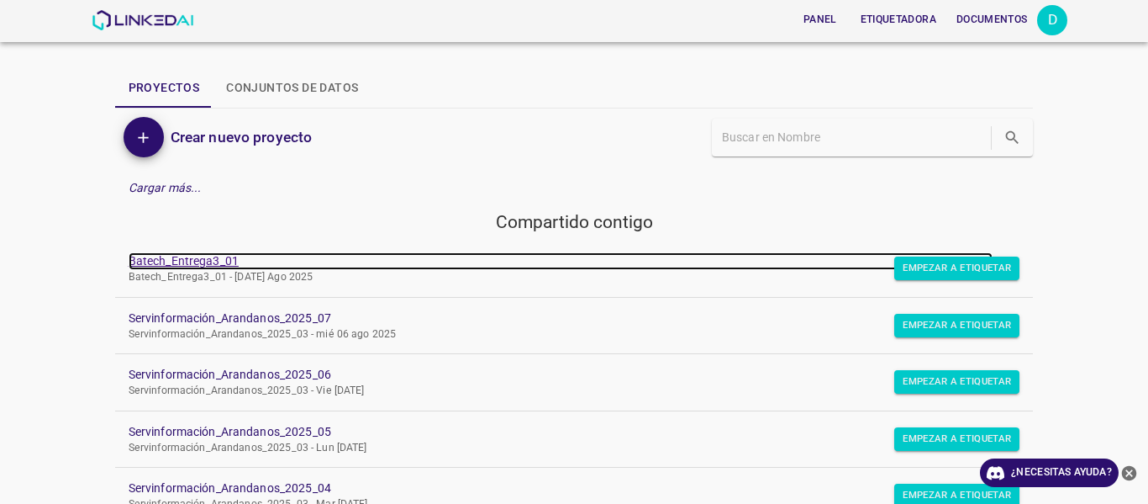
click at [220, 256] on font "Batech_Entrega3_01" at bounding box center [184, 260] width 110 height 13
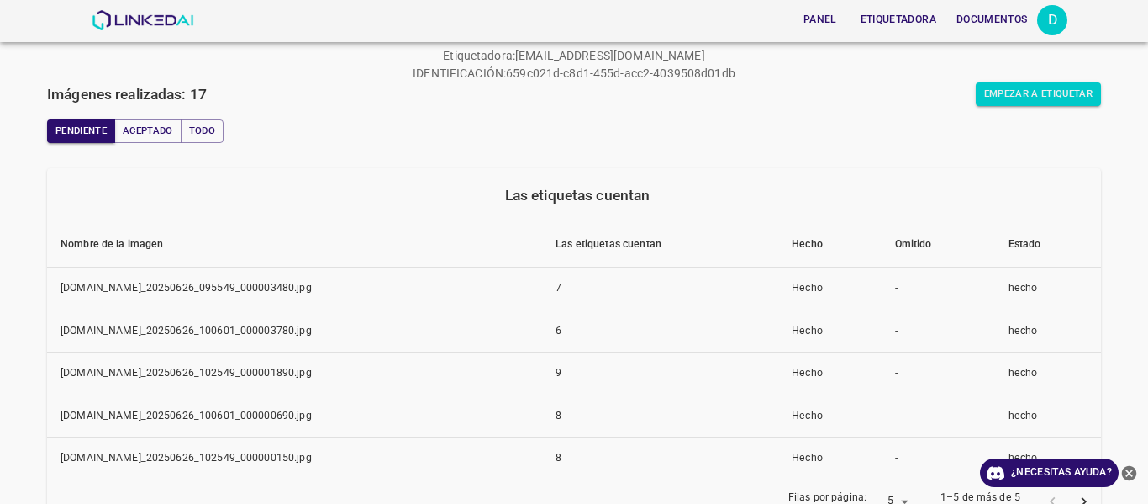
scroll to position [84, 0]
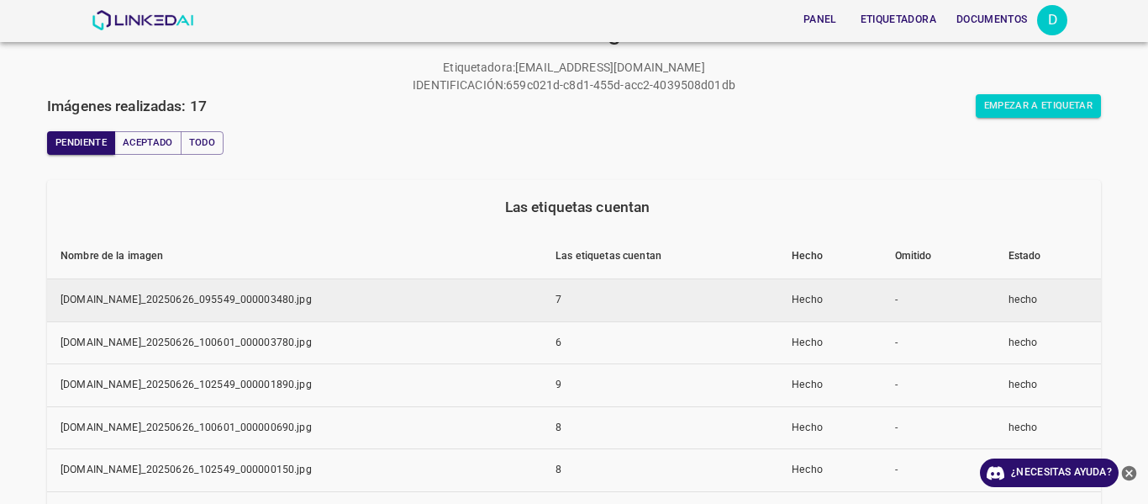
click at [312, 300] on font "[DOMAIN_NAME]_20250626_095549_000003480.jpg" at bounding box center [186, 299] width 251 height 12
click at [221, 301] on font "[DOMAIN_NAME]_20250626_095549_000003480.jpg" at bounding box center [186, 299] width 251 height 12
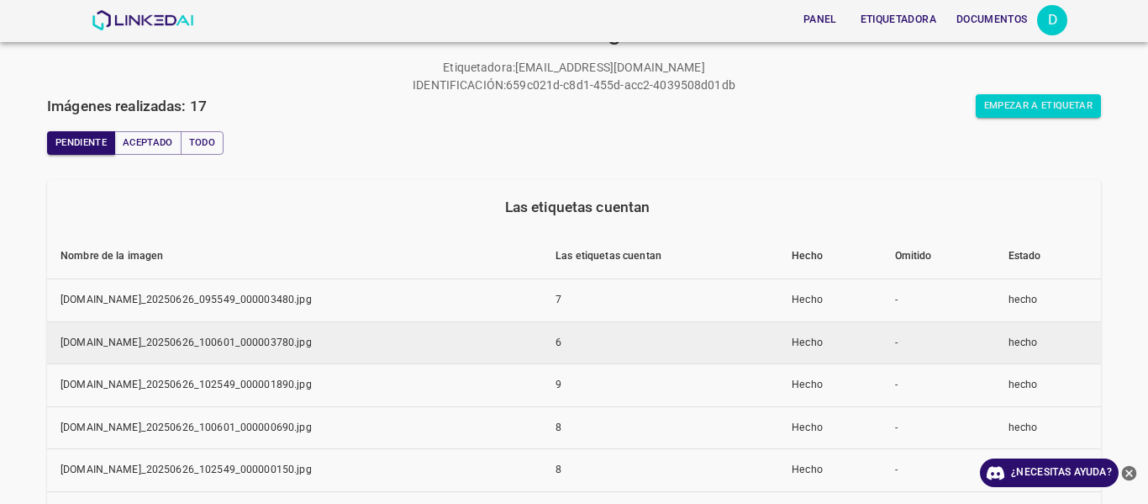
click at [206, 348] on font "[DOMAIN_NAME]_20250626_100601_000003780.jpg" at bounding box center [186, 342] width 251 height 12
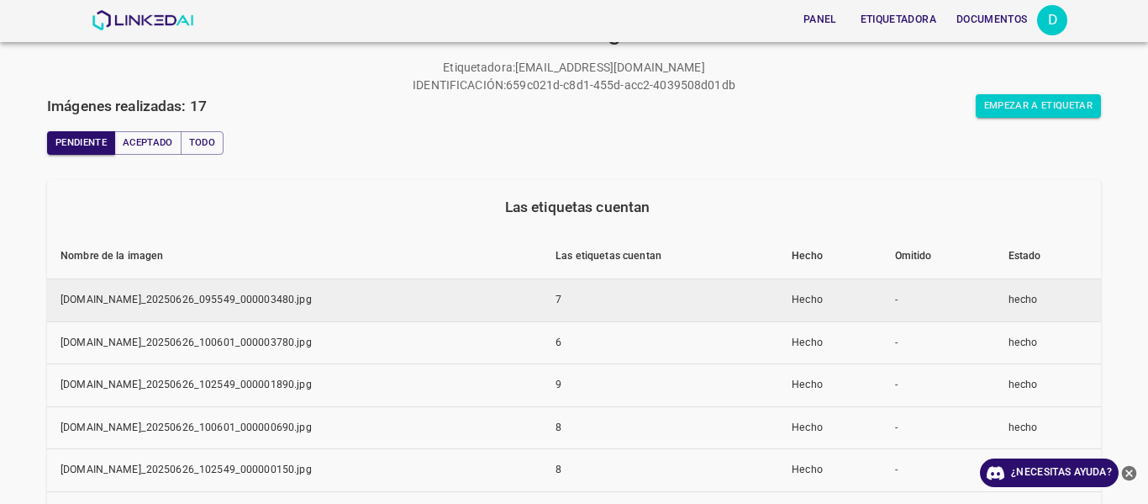
click at [113, 300] on font "[DOMAIN_NAME]_20250626_095549_000003480.jpg" at bounding box center [186, 299] width 251 height 12
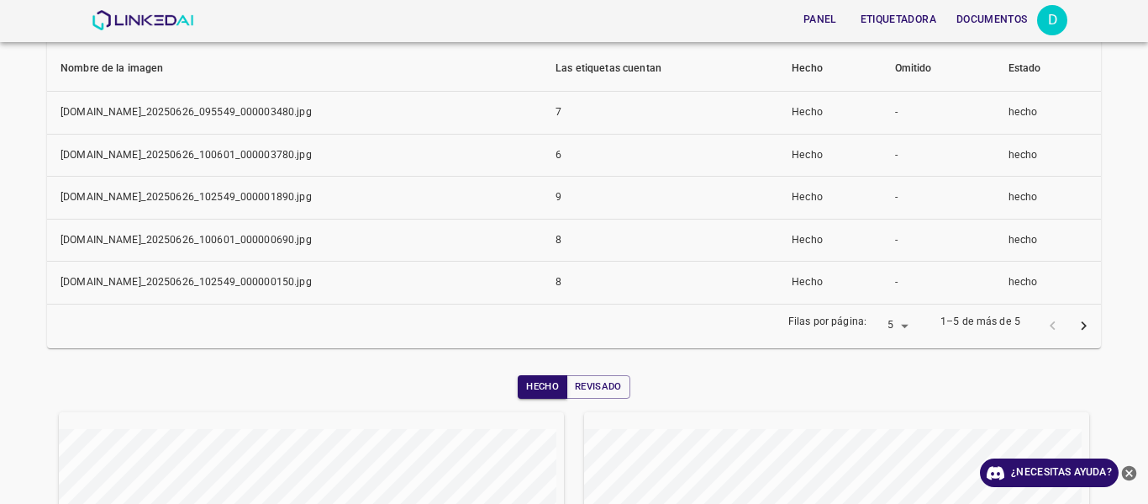
scroll to position [336, 0]
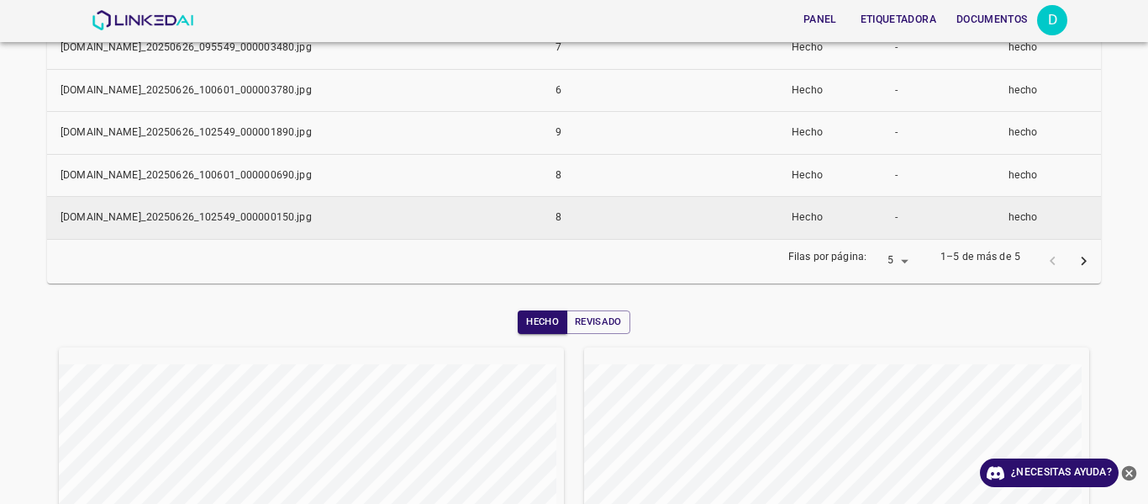
click at [300, 223] on font "multimarcacentralqueretaro.ddns.net_20250626_102549_000000150.jpg" at bounding box center [186, 217] width 251 height 12
drag, startPoint x: 300, startPoint y: 223, endPoint x: 177, endPoint y: 227, distance: 122.8
click at [177, 223] on font "multimarcacentralqueretaro.ddns.net_20250626_102549_000000150.jpg" at bounding box center [186, 217] width 251 height 12
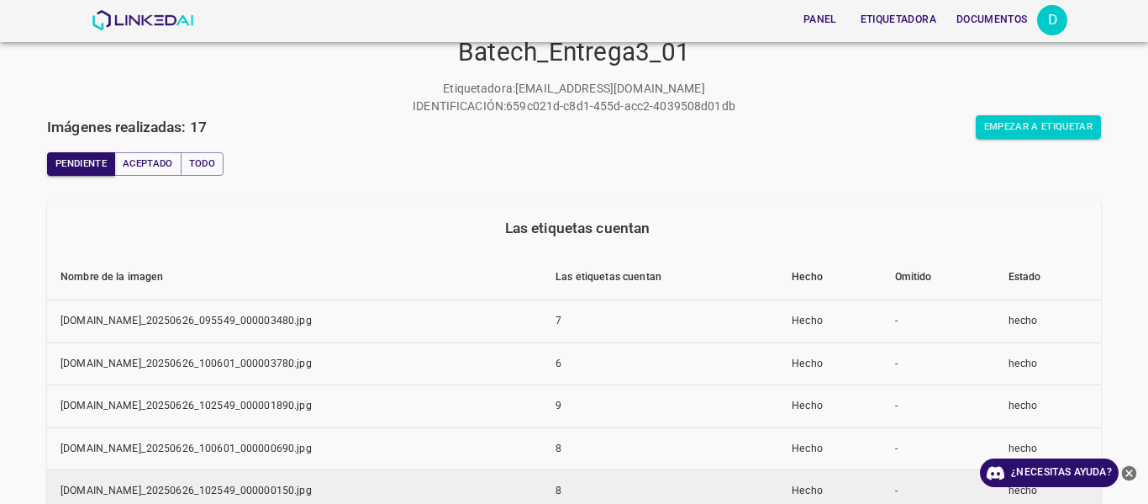
scroll to position [0, 0]
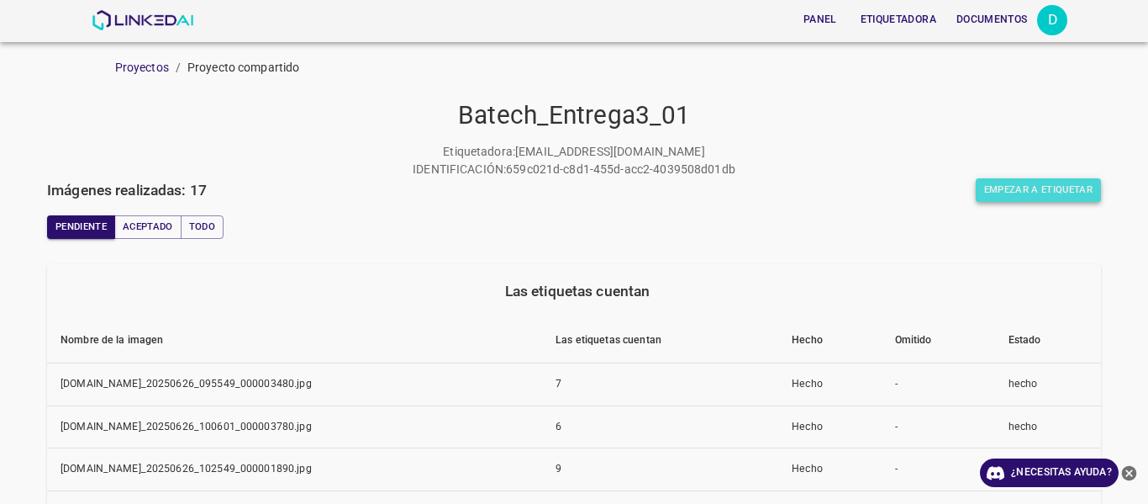
click at [1002, 193] on font "Empezar a etiquetar" at bounding box center [1038, 189] width 108 height 12
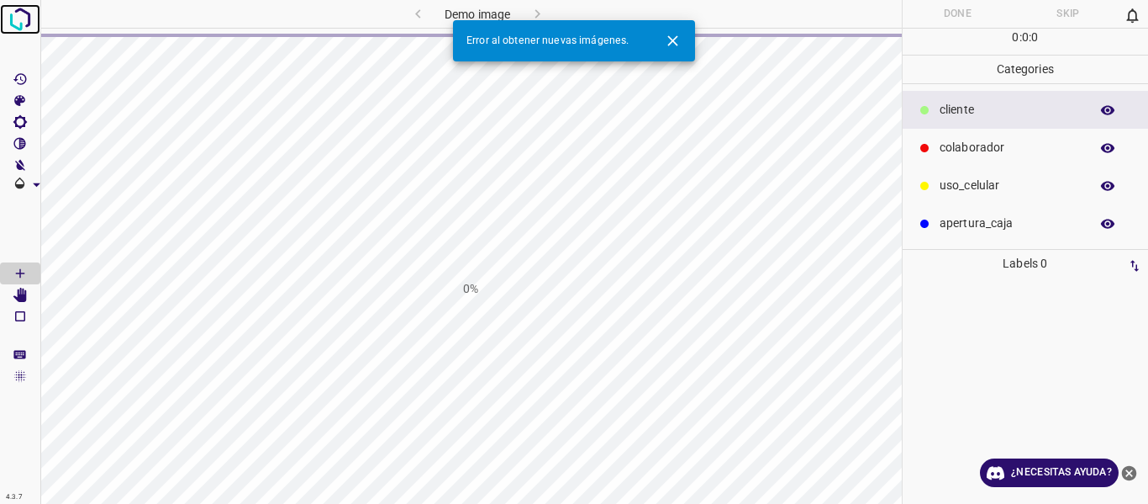
click at [32, 17] on img at bounding box center [20, 19] width 30 height 30
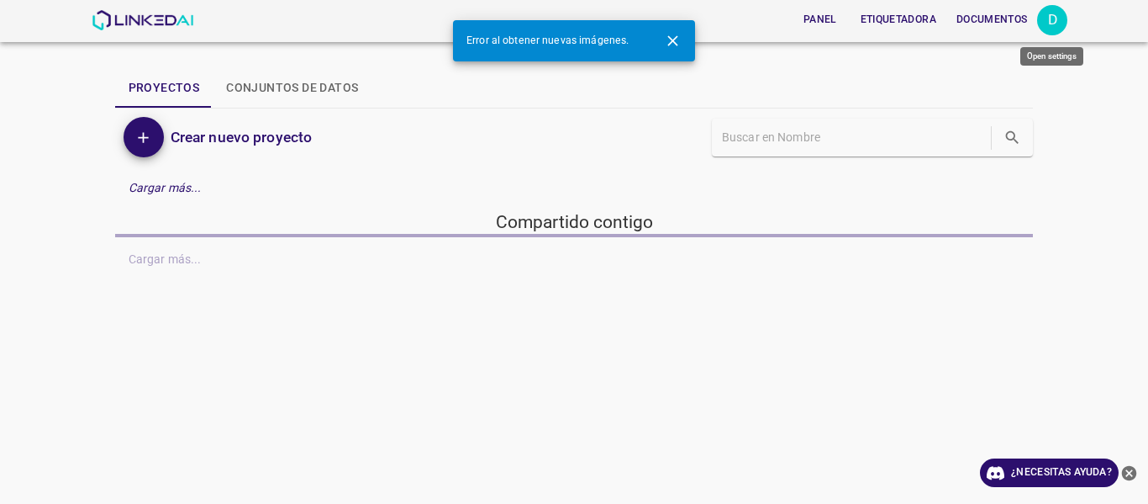
click at [1042, 19] on div "D" at bounding box center [1052, 20] width 30 height 30
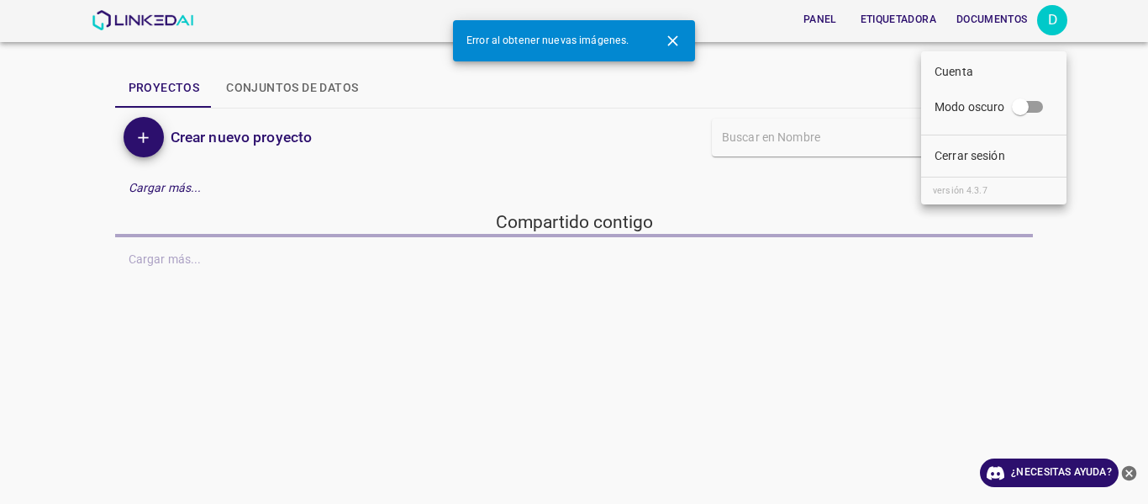
click at [1010, 160] on li "Cerrar sesión" at bounding box center [993, 156] width 145 height 28
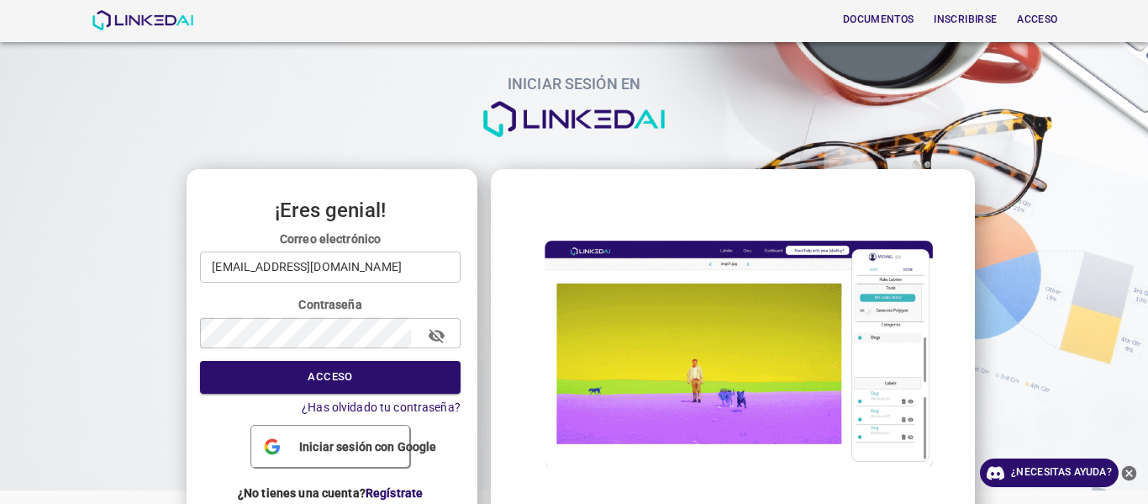
click at [356, 263] on input "dayanacarva2019@gmail.com" at bounding box center [330, 266] width 261 height 31
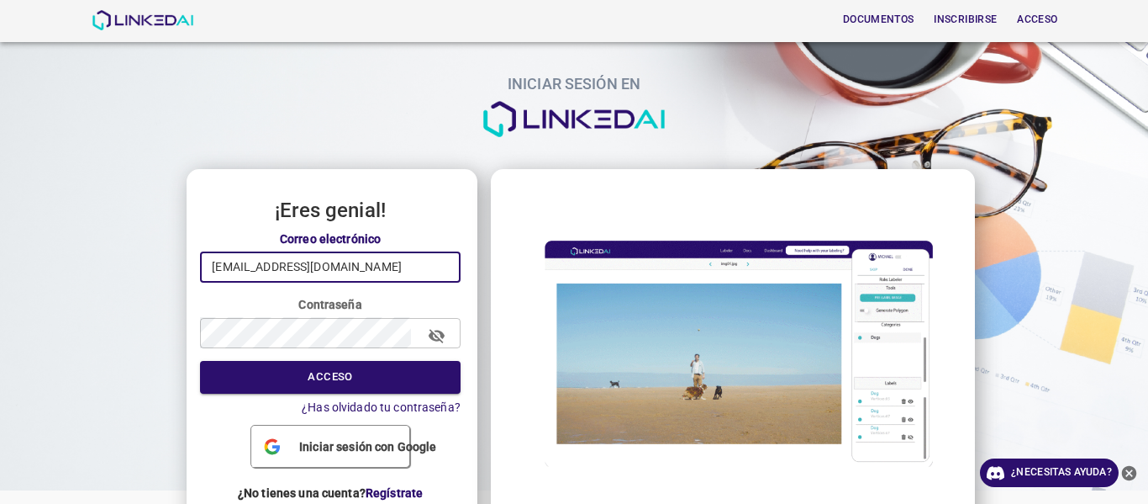
type input "yeisyjaimes2019@gmail.com"
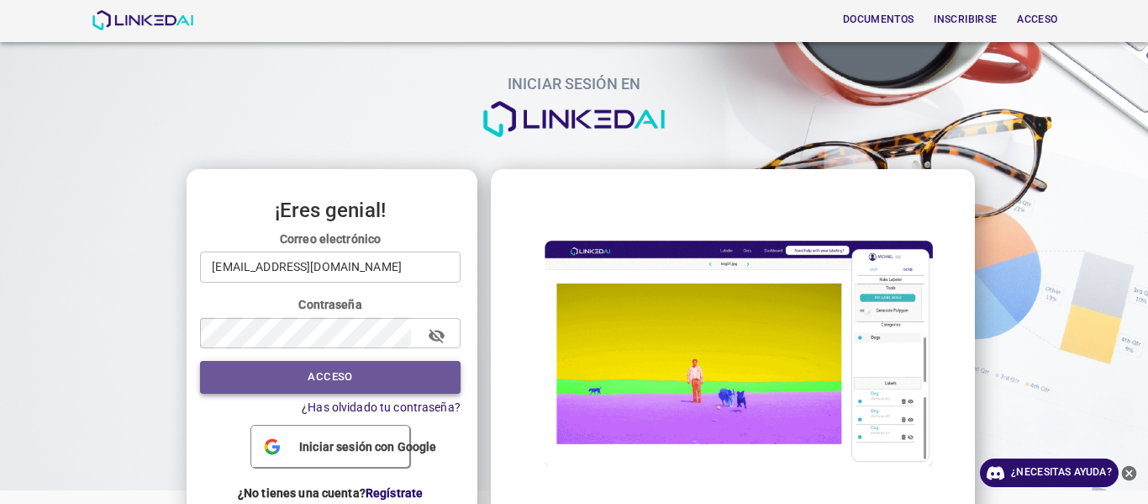
click at [382, 372] on button "Acceso" at bounding box center [330, 377] width 261 height 33
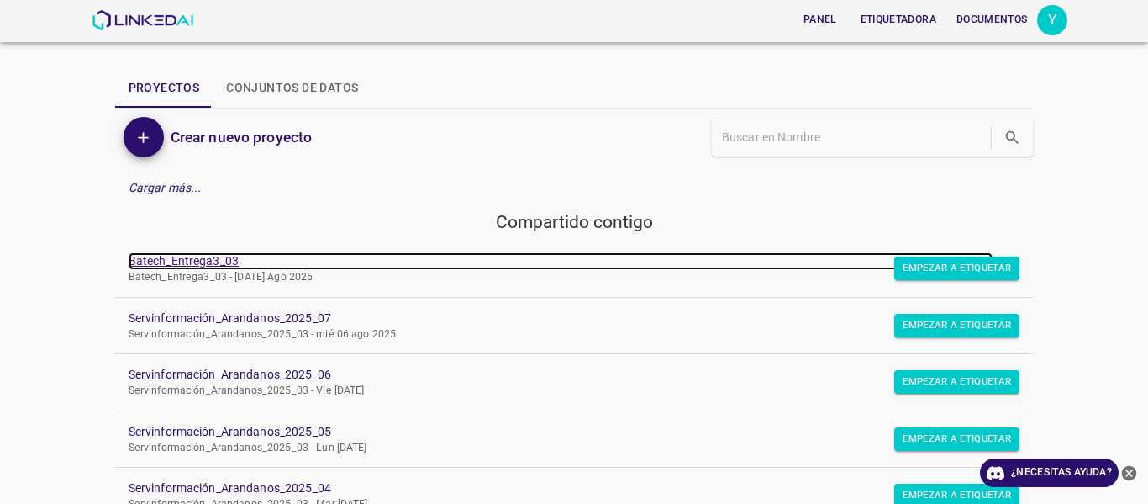
click at [204, 259] on font "Batech_Entrega3_03" at bounding box center [184, 260] width 110 height 13
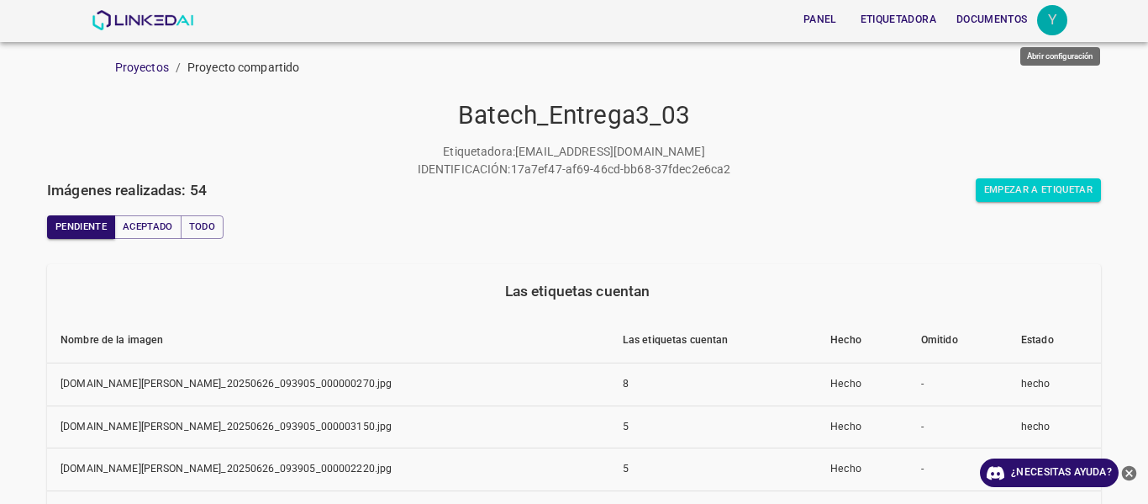
click at [1052, 23] on font "Y" at bounding box center [1052, 19] width 9 height 17
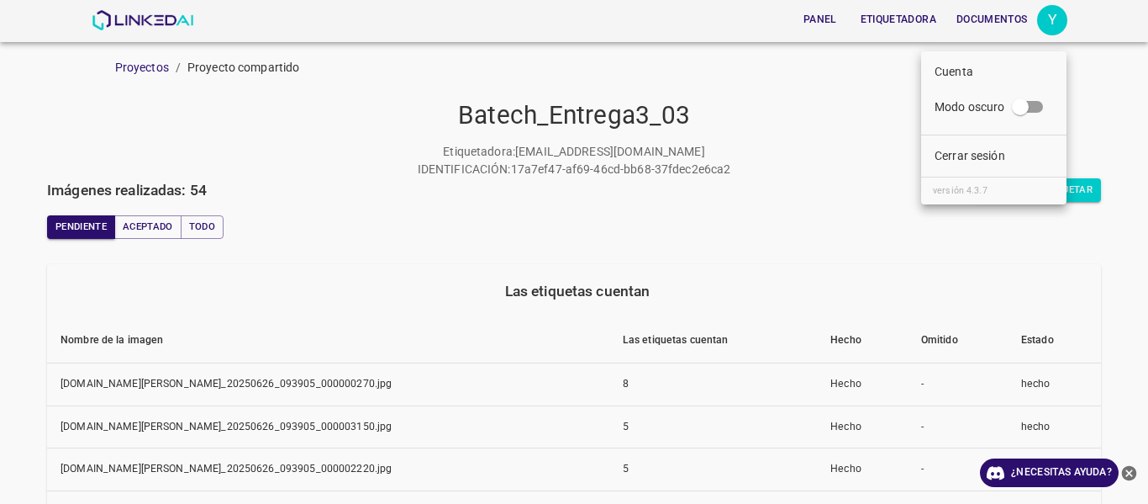
click at [1096, 114] on div at bounding box center [574, 252] width 1148 height 504
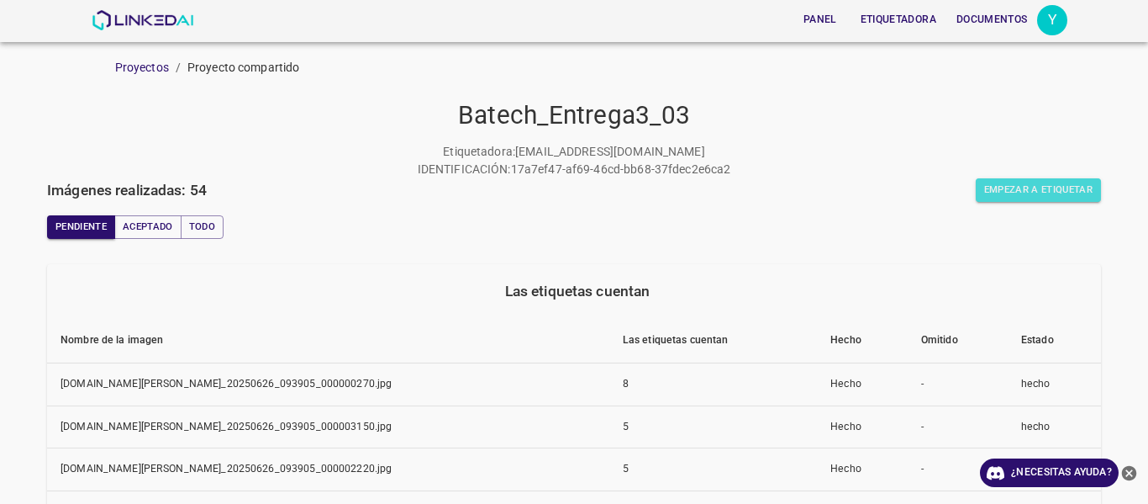
click at [1079, 185] on font "Empezar a etiquetar" at bounding box center [1038, 189] width 108 height 12
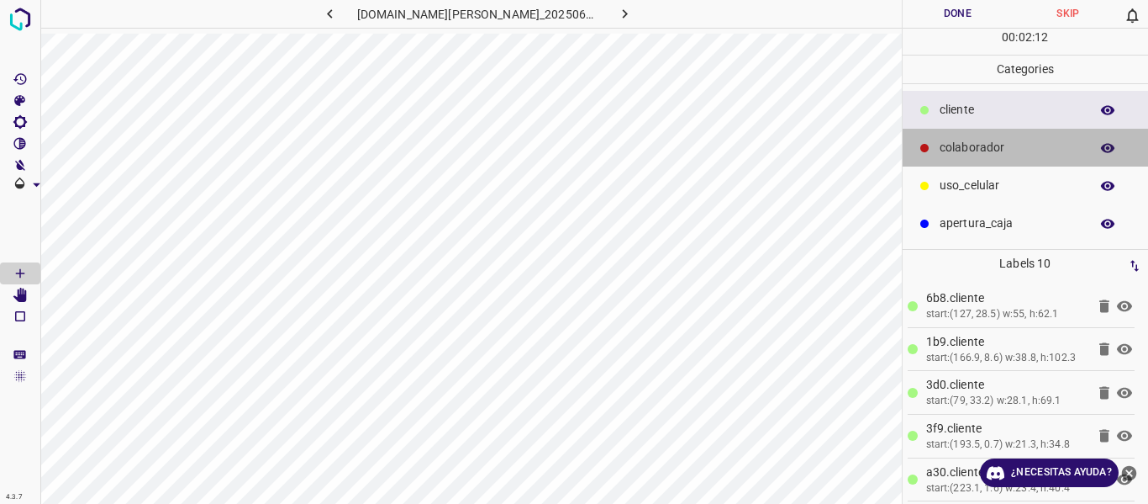
drag, startPoint x: 991, startPoint y: 151, endPoint x: 937, endPoint y: 172, distance: 57.8
click at [990, 152] on p "colaborador" at bounding box center [1010, 148] width 141 height 18
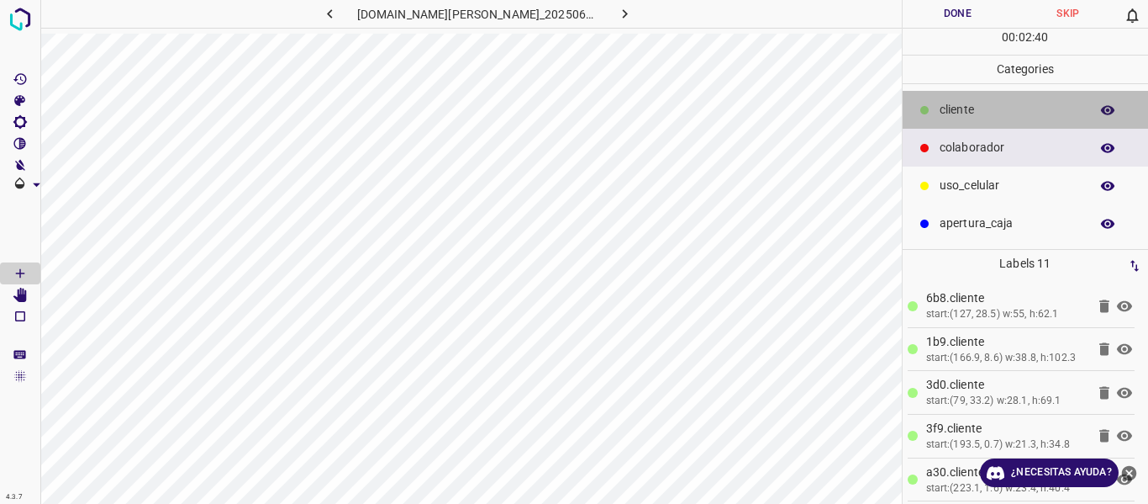
drag, startPoint x: 1012, startPoint y: 113, endPoint x: 998, endPoint y: 116, distance: 14.7
click at [998, 116] on p "cliente" at bounding box center [1010, 110] width 141 height 18
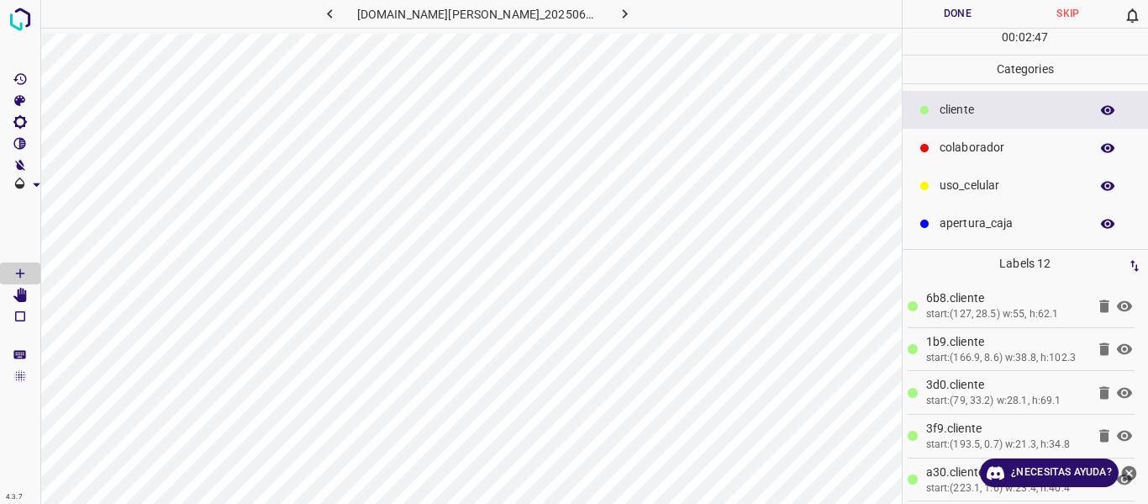
click at [937, 15] on button "Done" at bounding box center [958, 14] width 111 height 28
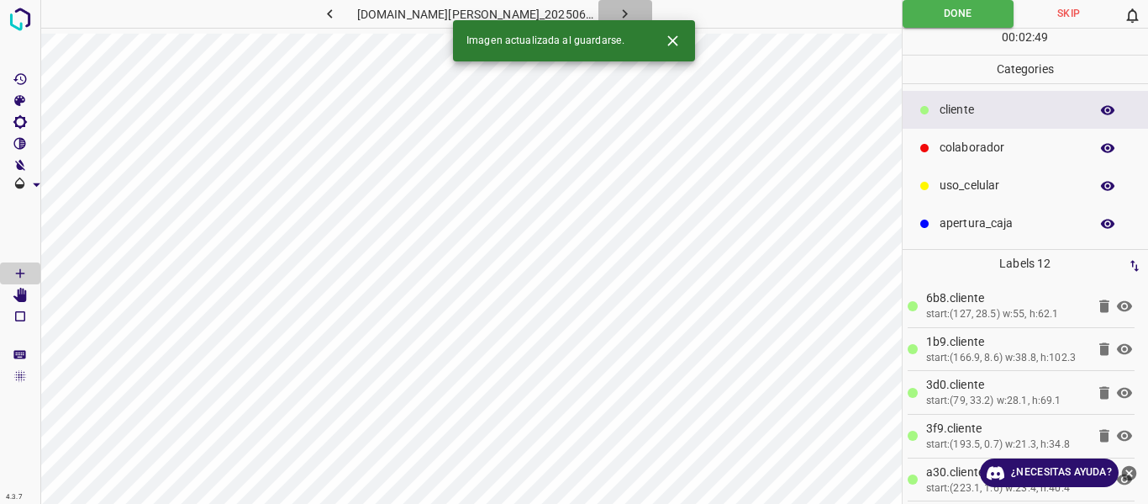
click at [609, 4] on button "button" at bounding box center [626, 14] width 54 height 28
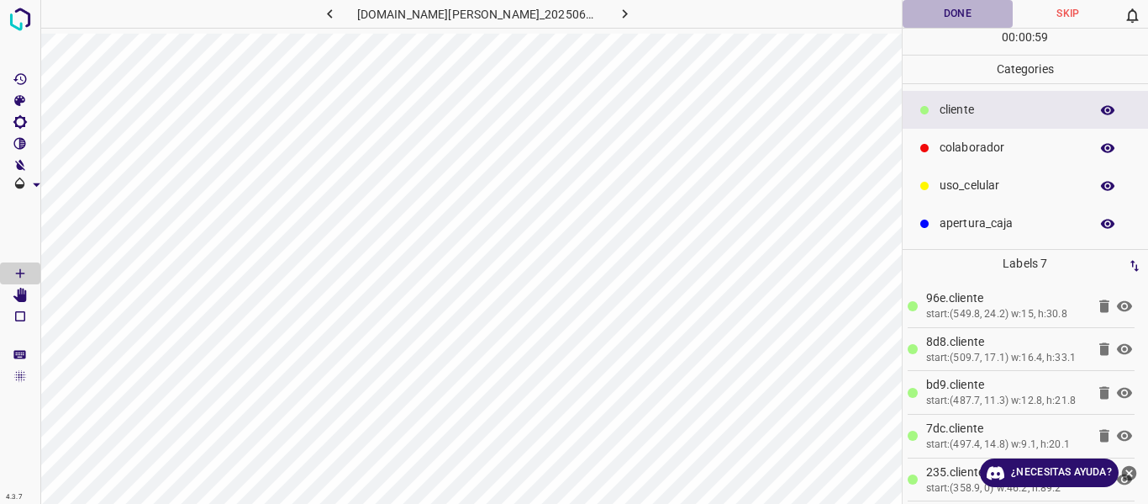
click at [972, 15] on button "Done" at bounding box center [958, 14] width 111 height 28
